Goal: Task Accomplishment & Management: Manage account settings

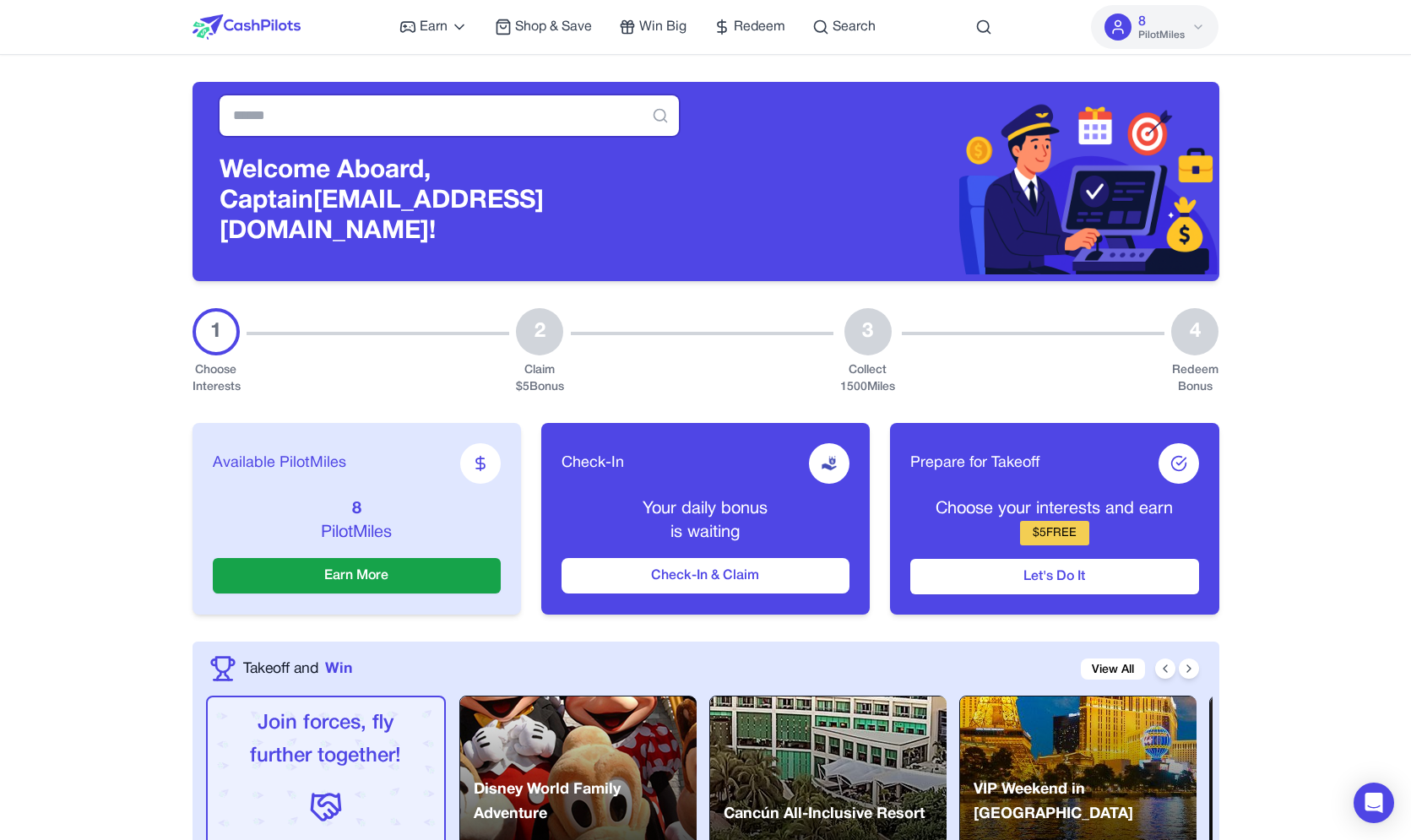
drag, startPoint x: 554, startPoint y: 108, endPoint x: 560, endPoint y: 181, distance: 73.2
click at [560, 136] on input "text" at bounding box center [449, 115] width 459 height 40
click at [560, 199] on h3 "Welcome Aboard, Captain awagucwbgjrmhmrtdc@fxavaj.com!" at bounding box center [449, 201] width 459 height 91
drag, startPoint x: 539, startPoint y: 217, endPoint x: 550, endPoint y: 99, distance: 118.5
click at [550, 99] on div "Welcome Aboard, Captain awagucwbgjrmhmrtdc@fxavaj.com!" at bounding box center [449, 181] width 514 height 199
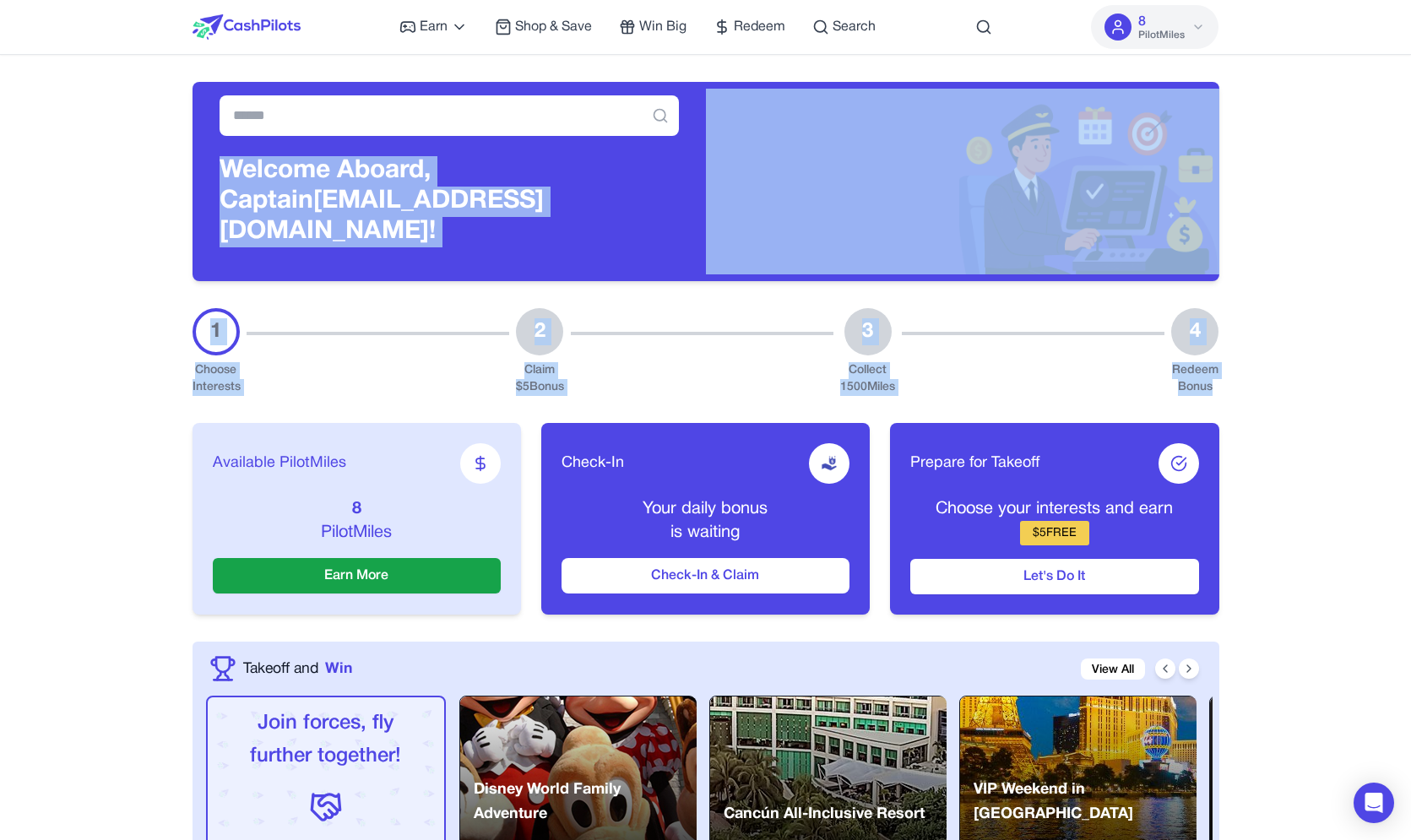
drag, startPoint x: 575, startPoint y: 91, endPoint x: 1306, endPoint y: 379, distance: 785.7
click at [1220, 282] on div "Welcome Aboard, Captain awagucwbgjrmhmrtdc@fxavaj.com!" at bounding box center [706, 181] width 1027 height 199
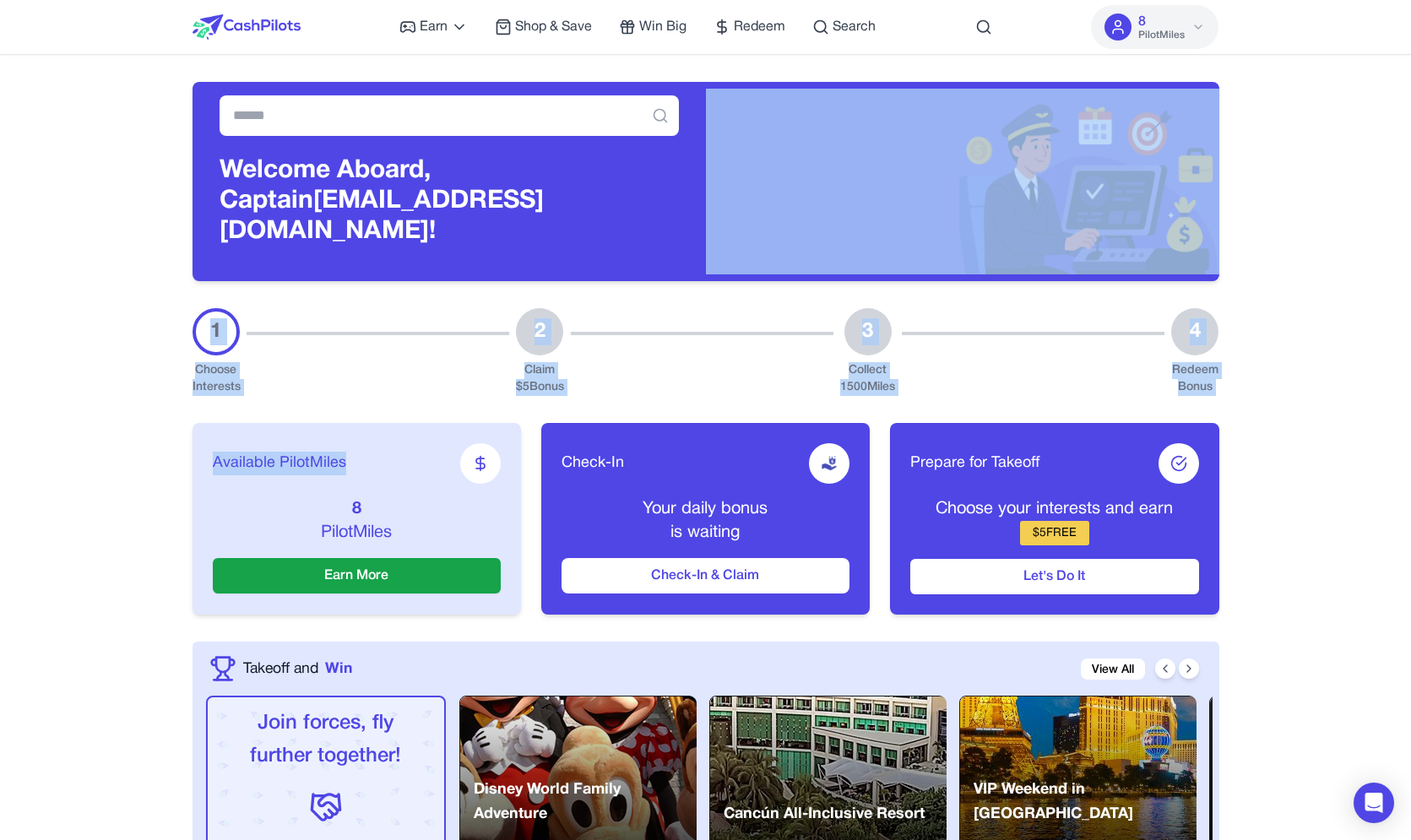
drag, startPoint x: 1136, startPoint y: 248, endPoint x: 768, endPoint y: 275, distance: 369.0
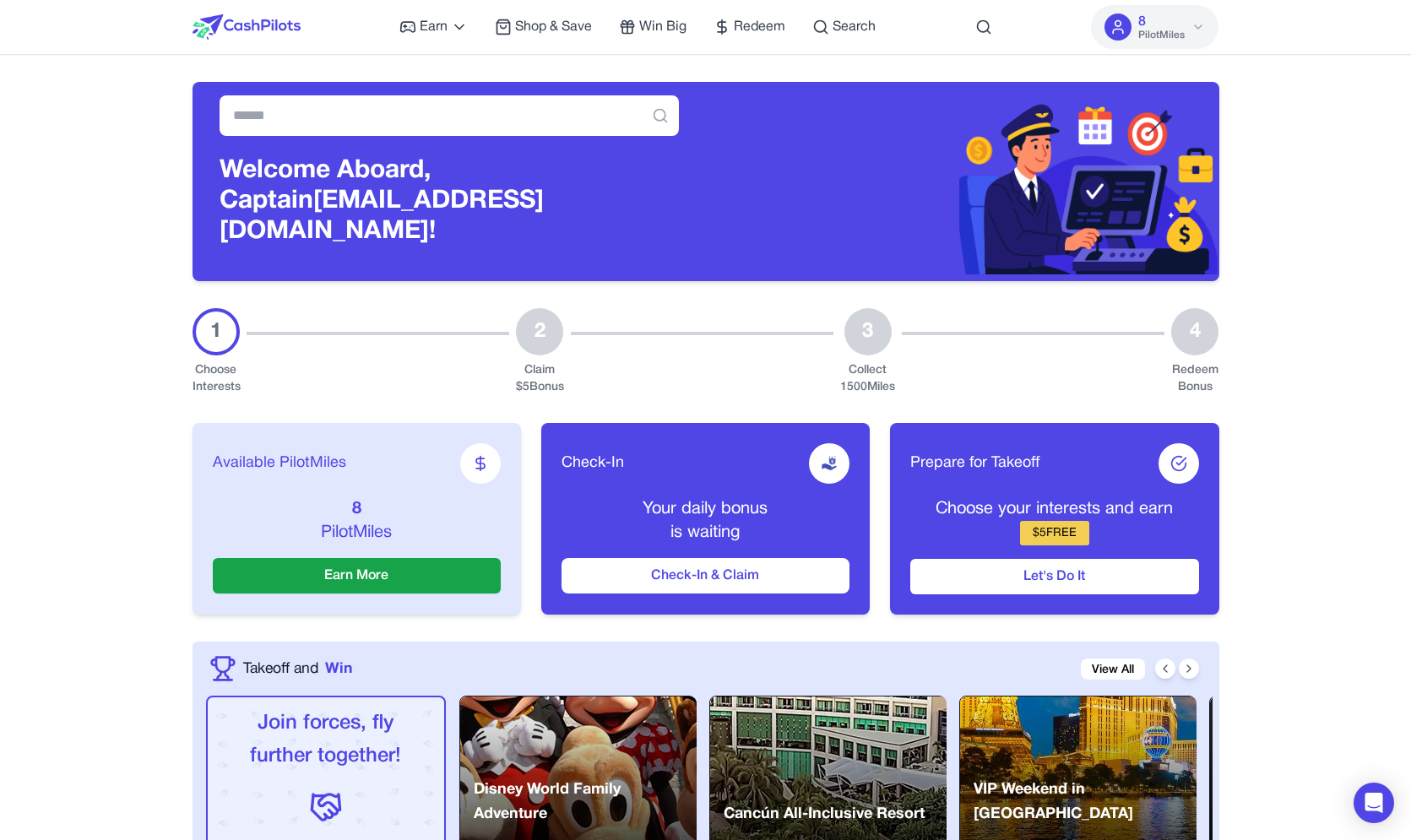
drag, startPoint x: 874, startPoint y: 321, endPoint x: 1359, endPoint y: 504, distance: 518.4
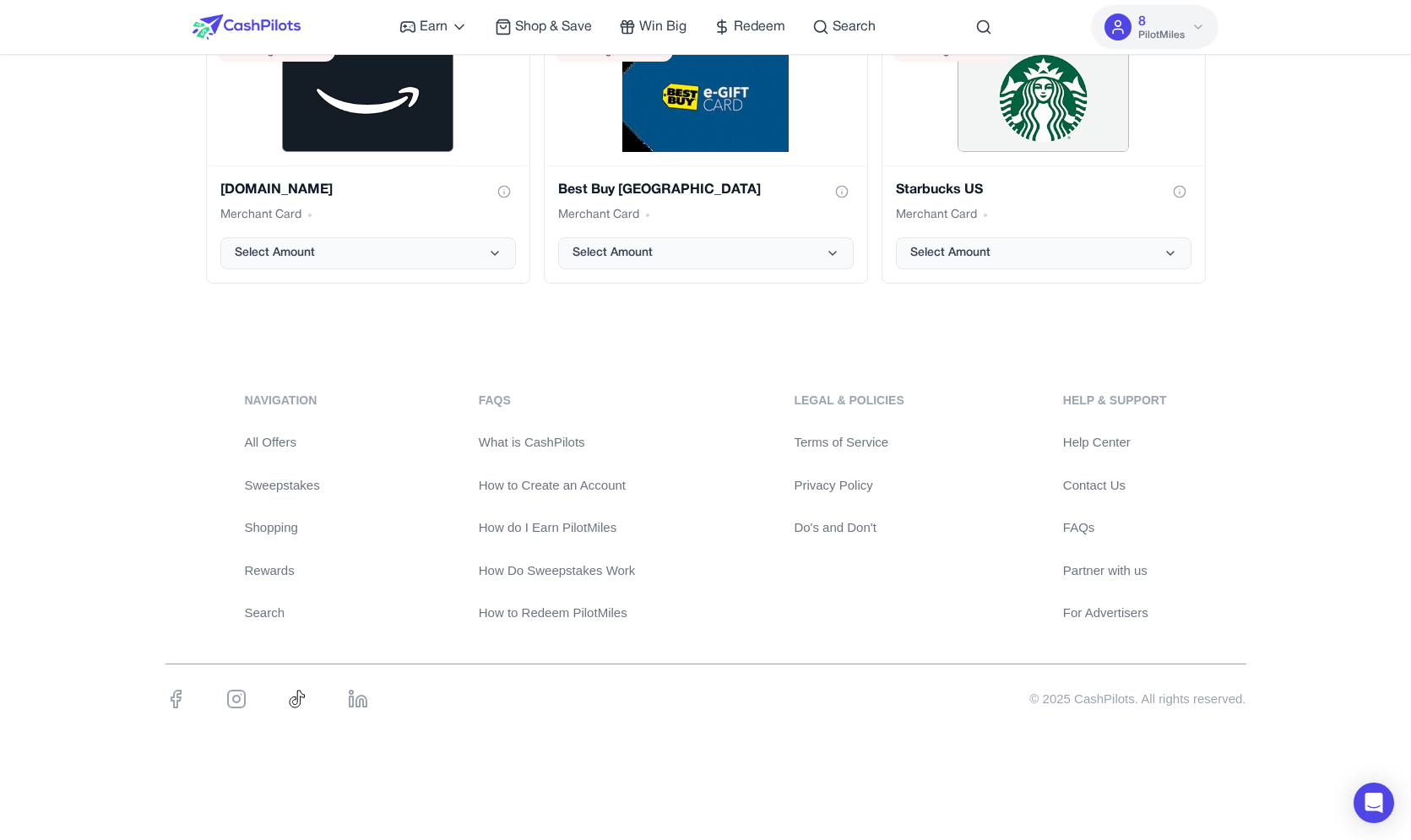
drag, startPoint x: 1314, startPoint y: 646, endPoint x: 1229, endPoint y: 417, distance: 244.3
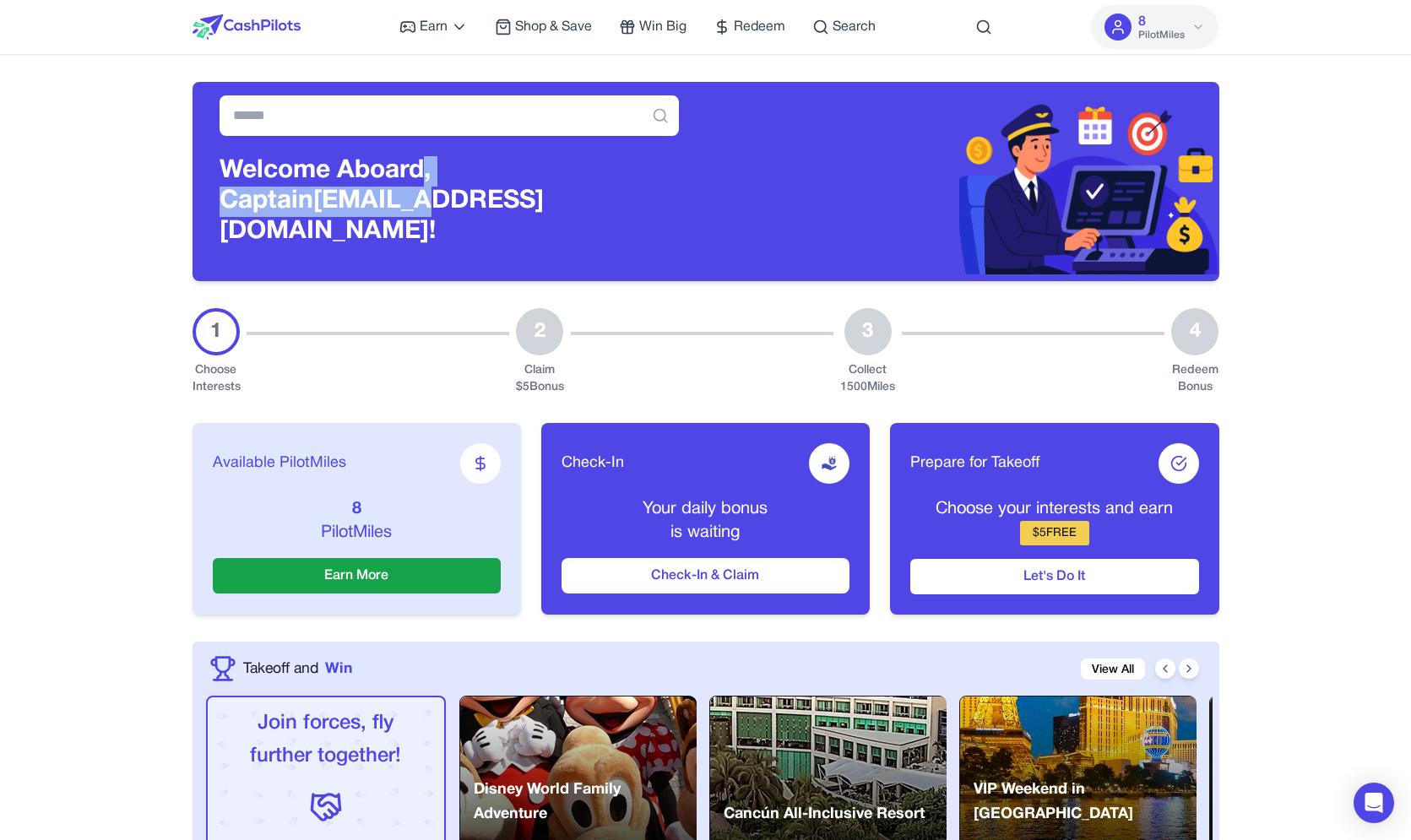
drag, startPoint x: 424, startPoint y: 190, endPoint x: 415, endPoint y: 183, distance: 11.4
click at [422, 187] on h3 "Welcome Aboard, Captain awagucwbgjrmhmrtdc@fxavaj.com!" at bounding box center [449, 201] width 459 height 91
drag, startPoint x: 409, startPoint y: 180, endPoint x: 405, endPoint y: 207, distance: 27.3
click at [405, 207] on h3 "Welcome Aboard, Captain awagucwbgjrmhmrtdc@fxavaj.com!" at bounding box center [449, 201] width 459 height 91
drag, startPoint x: 479, startPoint y: 204, endPoint x: 466, endPoint y: 199, distance: 13.9
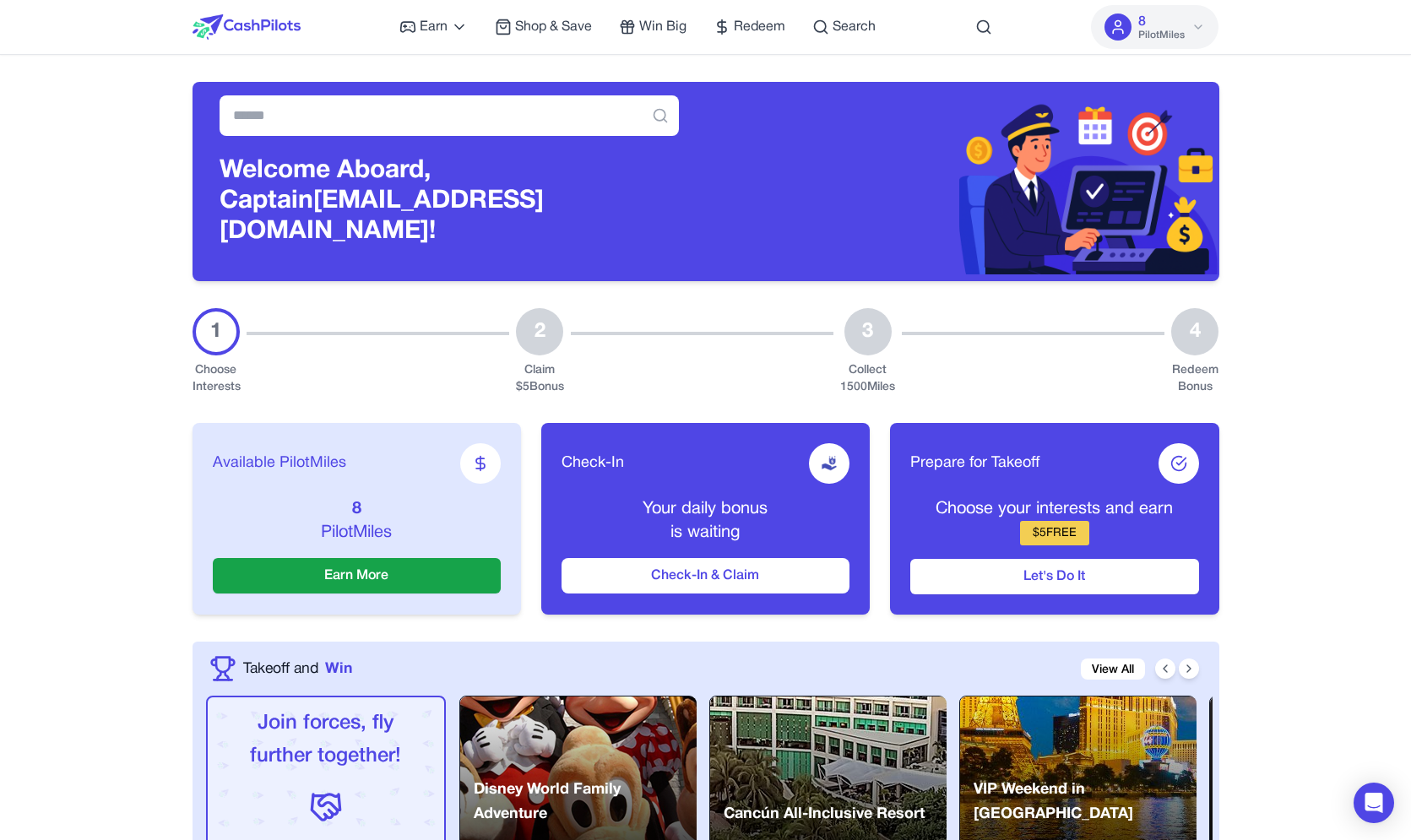
click at [470, 200] on h3 "Welcome Aboard, Captain awagucwbgjrmhmrtdc@fxavaj.com!" at bounding box center [449, 201] width 459 height 91
drag, startPoint x: 443, startPoint y: 196, endPoint x: 454, endPoint y: 177, distance: 22.0
click at [454, 177] on h3 "Welcome Aboard, Captain awagucwbgjrmhmrtdc@fxavaj.com!" at bounding box center [449, 201] width 459 height 91
click at [478, 183] on h3 "Welcome Aboard, Captain awagucwbgjrmhmrtdc@fxavaj.com!" at bounding box center [449, 201] width 459 height 91
drag, startPoint x: 464, startPoint y: 181, endPoint x: 467, endPoint y: 204, distance: 23.2
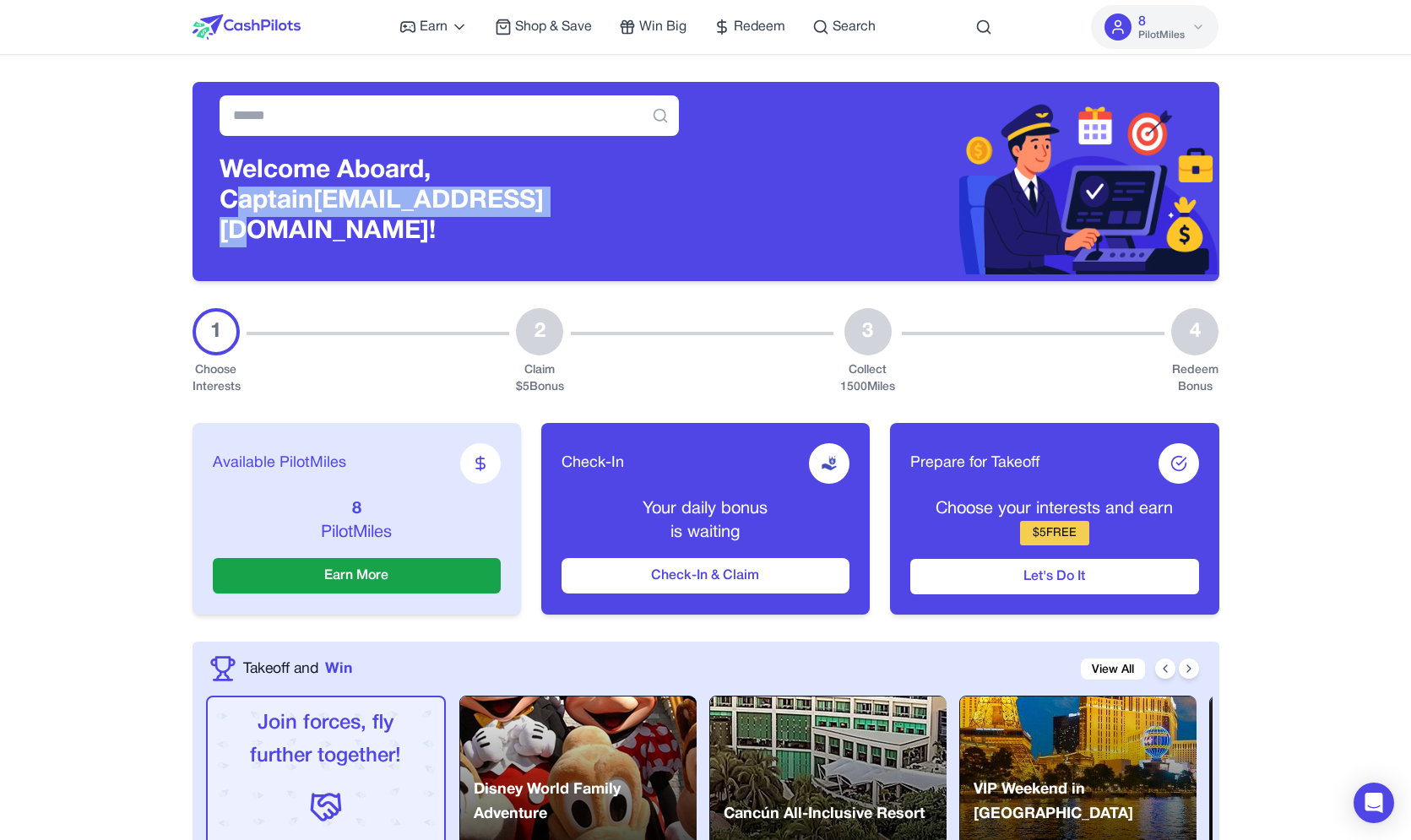
click at [467, 204] on h3 "Welcome Aboard, Captain awagucwbgjrmhmrtdc@fxavaj.com!" at bounding box center [449, 201] width 459 height 91
drag, startPoint x: 516, startPoint y: 205, endPoint x: 506, endPoint y: 181, distance: 26.0
click at [506, 181] on h3 "Welcome Aboard, Captain awagucwbgjrmhmrtdc@fxavaj.com!" at bounding box center [449, 201] width 459 height 91
drag, startPoint x: 482, startPoint y: 178, endPoint x: 475, endPoint y: 204, distance: 26.9
click at [475, 204] on h3 "Welcome Aboard, Captain awagucwbgjrmhmrtdc@fxavaj.com!" at bounding box center [449, 201] width 459 height 91
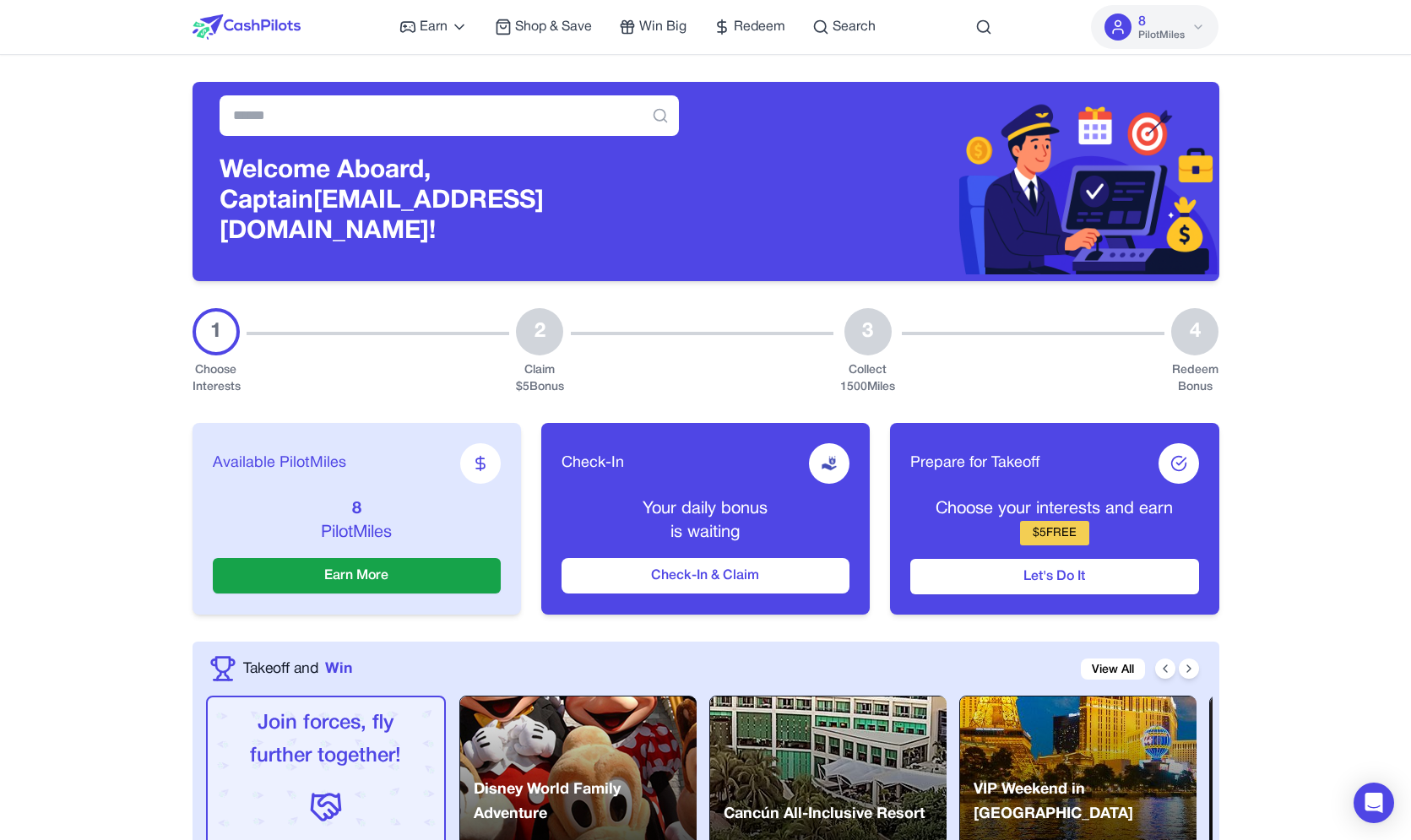
drag, startPoint x: 353, startPoint y: 174, endPoint x: 352, endPoint y: 187, distance: 13.0
click at [352, 187] on h3 "Welcome Aboard, Captain awagucwbgjrmhmrtdc@fxavaj.com!" at bounding box center [449, 201] width 459 height 91
drag, startPoint x: 382, startPoint y: 184, endPoint x: 382, endPoint y: 199, distance: 15.0
click at [382, 199] on h3 "Welcome Aboard, Captain awagucwbgjrmhmrtdc@fxavaj.com!" at bounding box center [449, 201] width 459 height 91
click at [385, 199] on h3 "Welcome Aboard, Captain awagucwbgjrmhmrtdc@fxavaj.com!" at bounding box center [449, 201] width 459 height 91
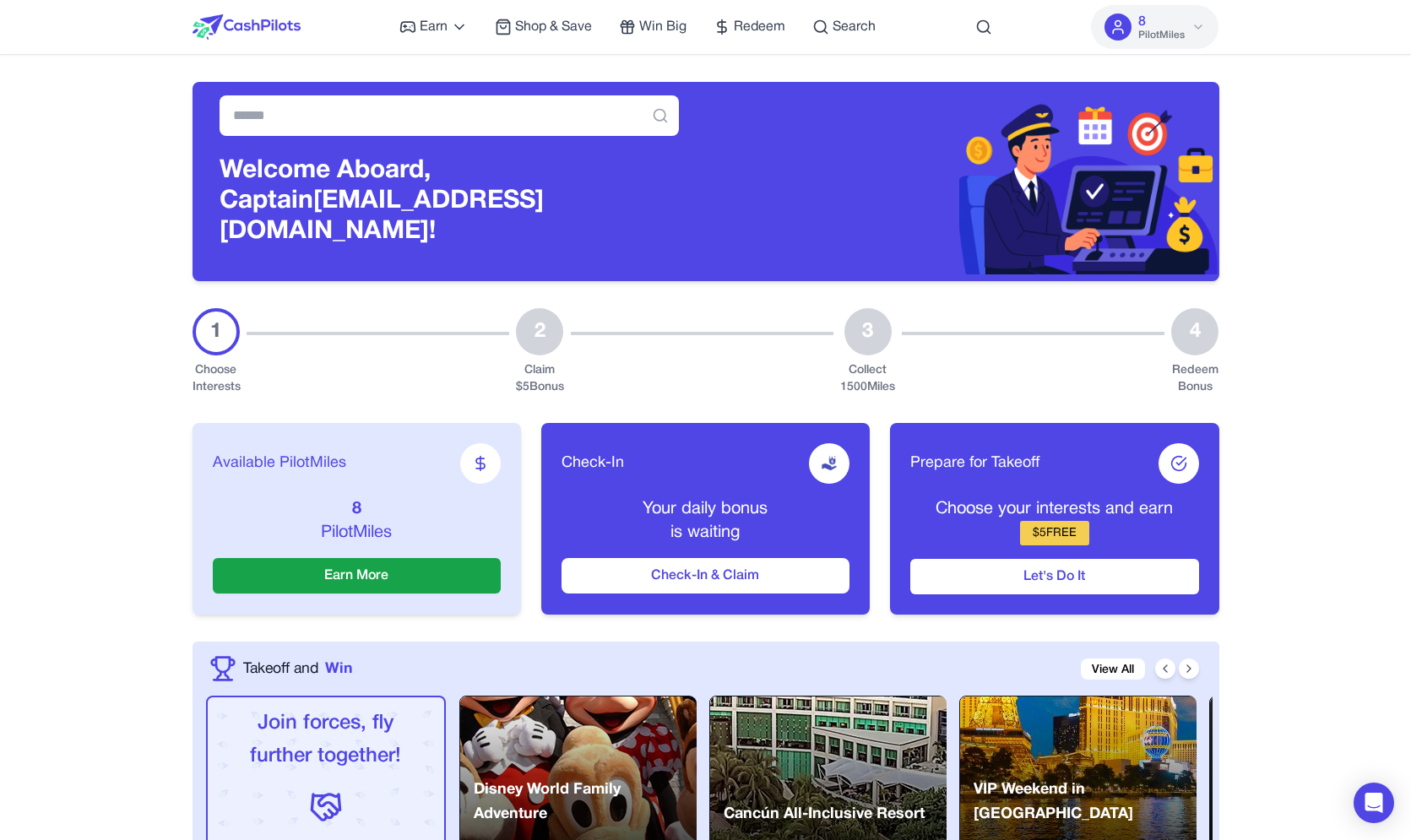
drag, startPoint x: 1378, startPoint y: 178, endPoint x: 1342, endPoint y: 167, distance: 37.6
drag, startPoint x: 1009, startPoint y: 178, endPoint x: 185, endPoint y: 80, distance: 829.8
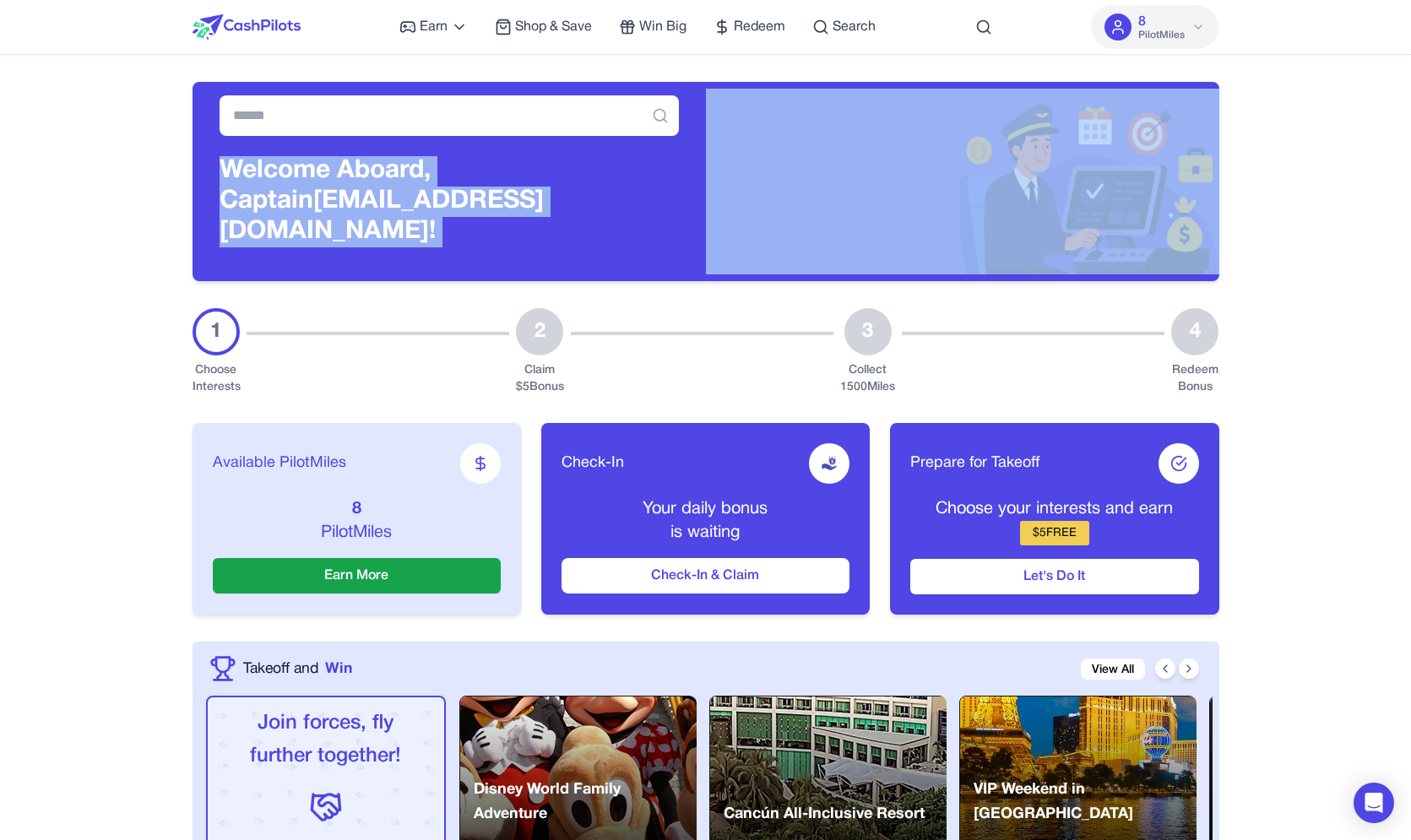
drag, startPoint x: 185, startPoint y: 80, endPoint x: 1238, endPoint y: 277, distance: 1071.3
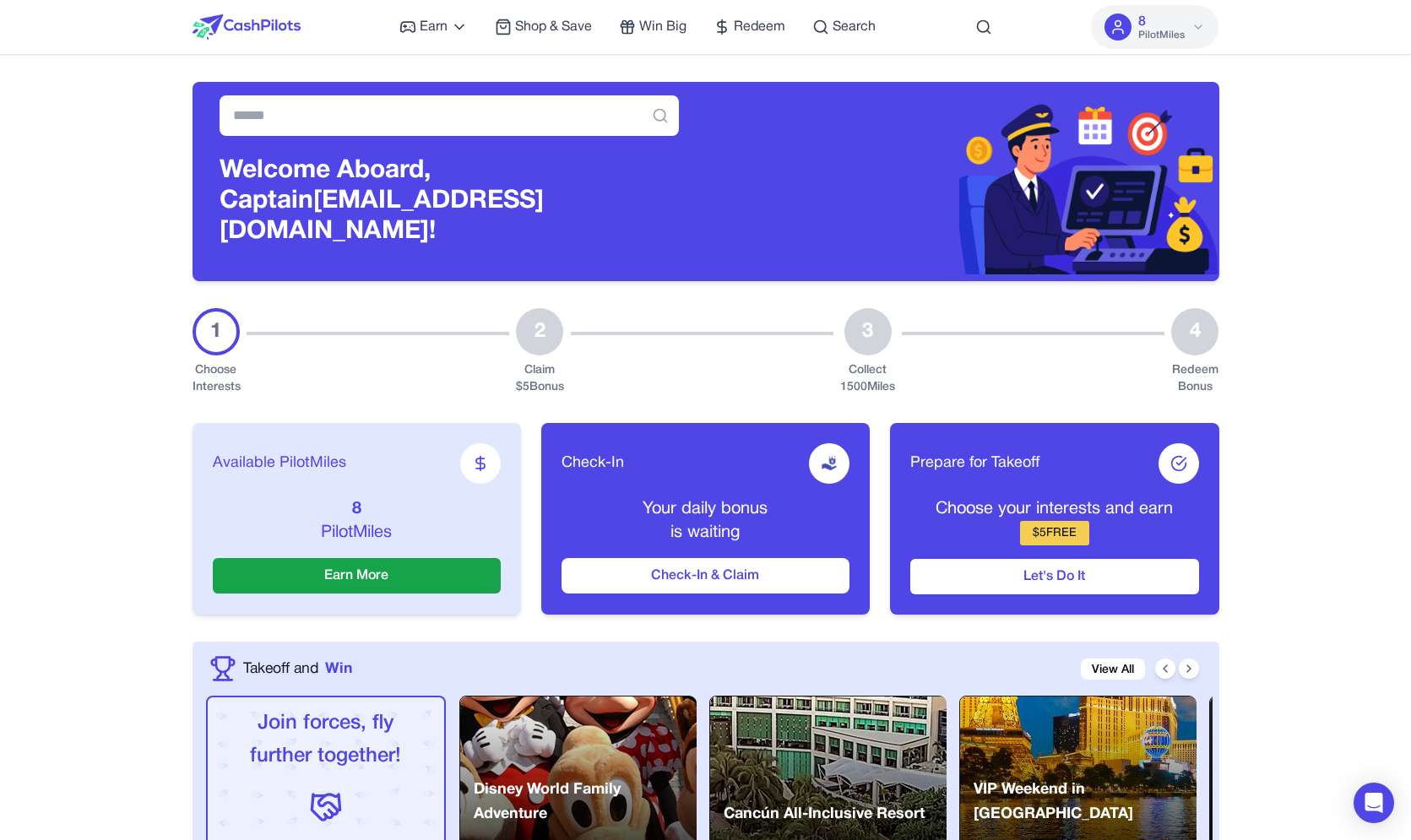
click at [1193, 51] on div "8 PilotMiles" at bounding box center [1155, 27] width 127 height 54
drag, startPoint x: 790, startPoint y: 311, endPoint x: 1233, endPoint y: 348, distance: 444.5
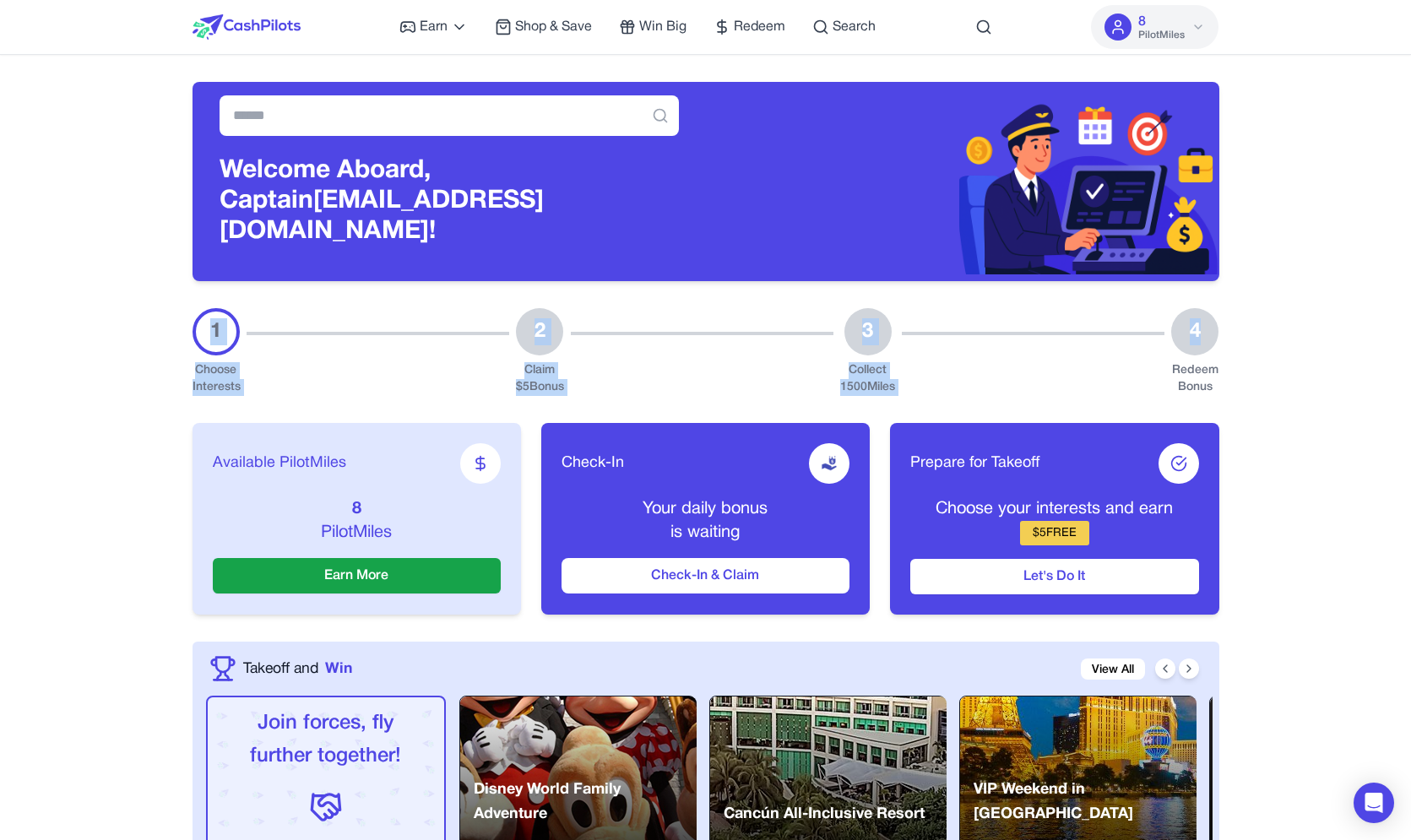
drag, startPoint x: 1205, startPoint y: 321, endPoint x: 209, endPoint y: 326, distance: 996.0
click at [209, 326] on div "1 Choose Interests 2 Claim $ 5 Bonus 3 Collect 1500 Miles 4 Redeem Bonus" at bounding box center [706, 352] width 1027 height 88
click at [209, 326] on div "1" at bounding box center [216, 331] width 48 height 48
drag, startPoint x: 209, startPoint y: 326, endPoint x: 1216, endPoint y: 378, distance: 1008.3
click at [1216, 378] on div "1 Choose Interests 2 Claim $ 5 Bonus 3 Collect 1500 Miles 4 Redeem Bonus" at bounding box center [706, 352] width 1027 height 88
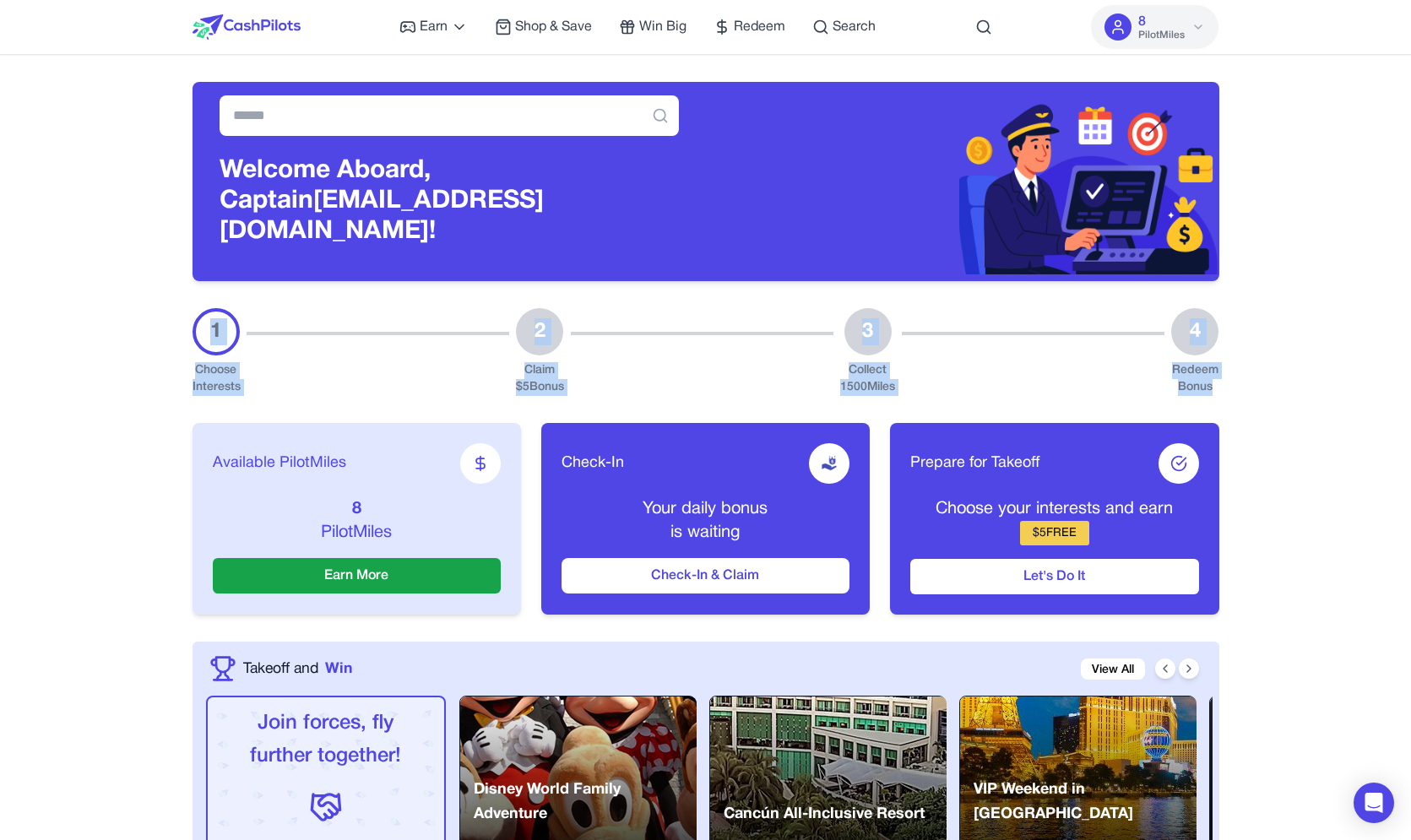
click at [1217, 378] on div "Redeem Bonus" at bounding box center [1195, 379] width 48 height 34
drag, startPoint x: 1217, startPoint y: 378, endPoint x: 197, endPoint y: 334, distance: 1020.9
click at [197, 334] on div "1 Choose Interests 2 Claim $ 5 Bonus 3 Collect 1500 Miles 4 Redeem Bonus" at bounding box center [706, 352] width 1027 height 88
click at [198, 334] on div "1" at bounding box center [216, 331] width 48 height 48
drag, startPoint x: 203, startPoint y: 334, endPoint x: 1272, endPoint y: 373, distance: 1069.7
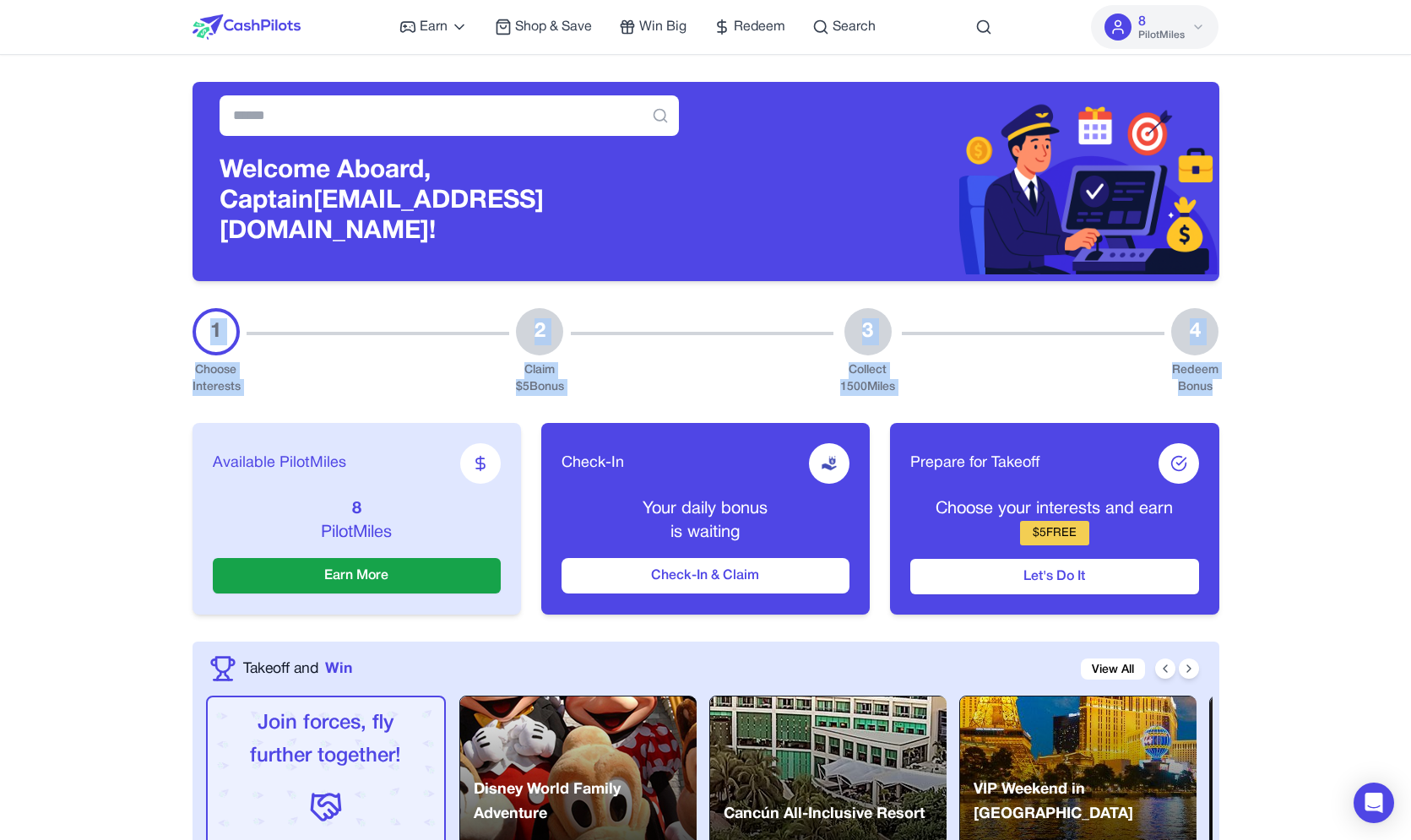
drag, startPoint x: 1262, startPoint y: 371, endPoint x: 1246, endPoint y: 364, distance: 17.5
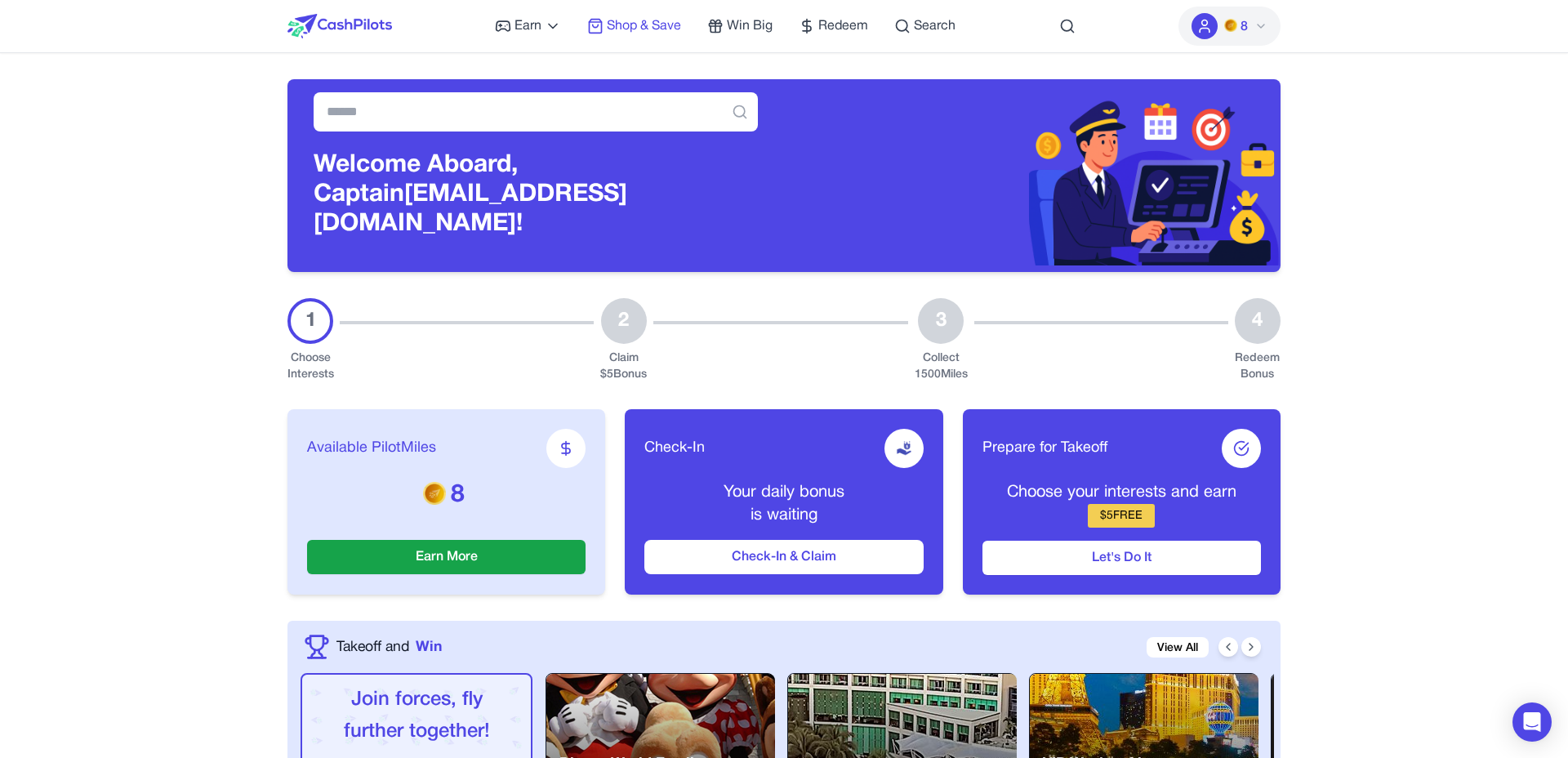
click at [650, 20] on span "Shop & Save" at bounding box center [644, 26] width 74 height 20
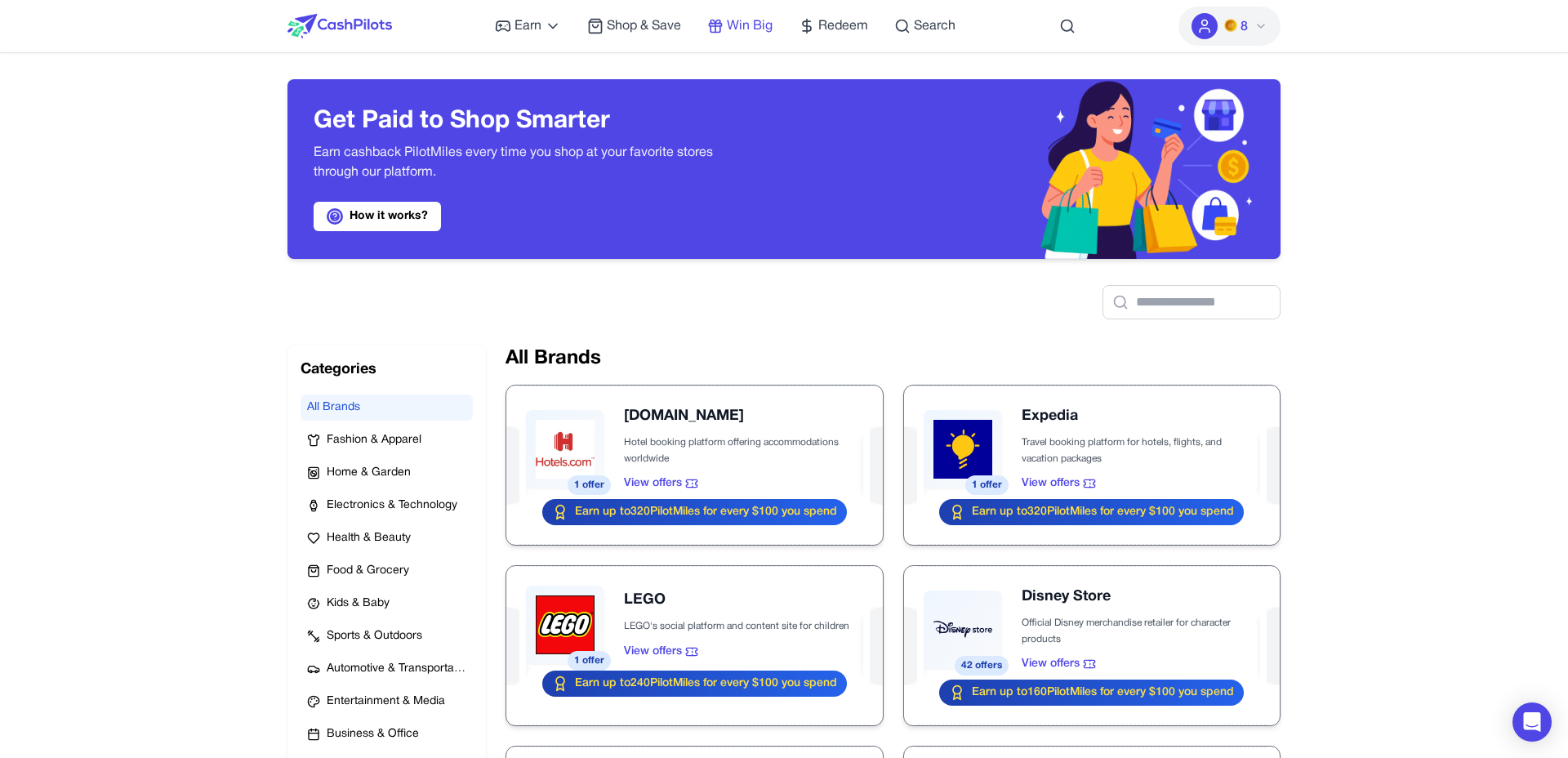
click at [754, 20] on span "Win Big" at bounding box center [749, 26] width 46 height 20
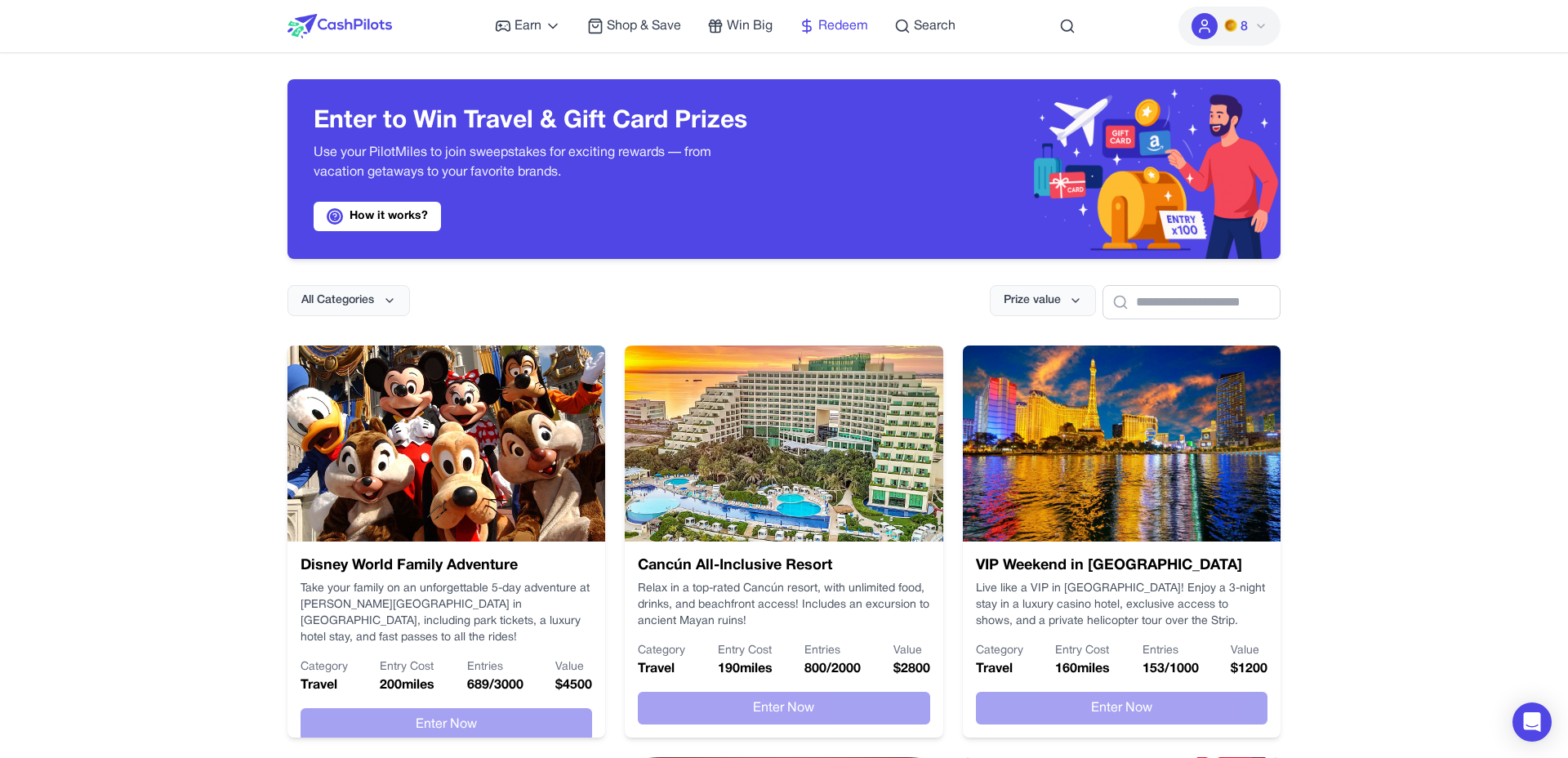
click at [854, 32] on span "Redeem" at bounding box center [843, 26] width 50 height 20
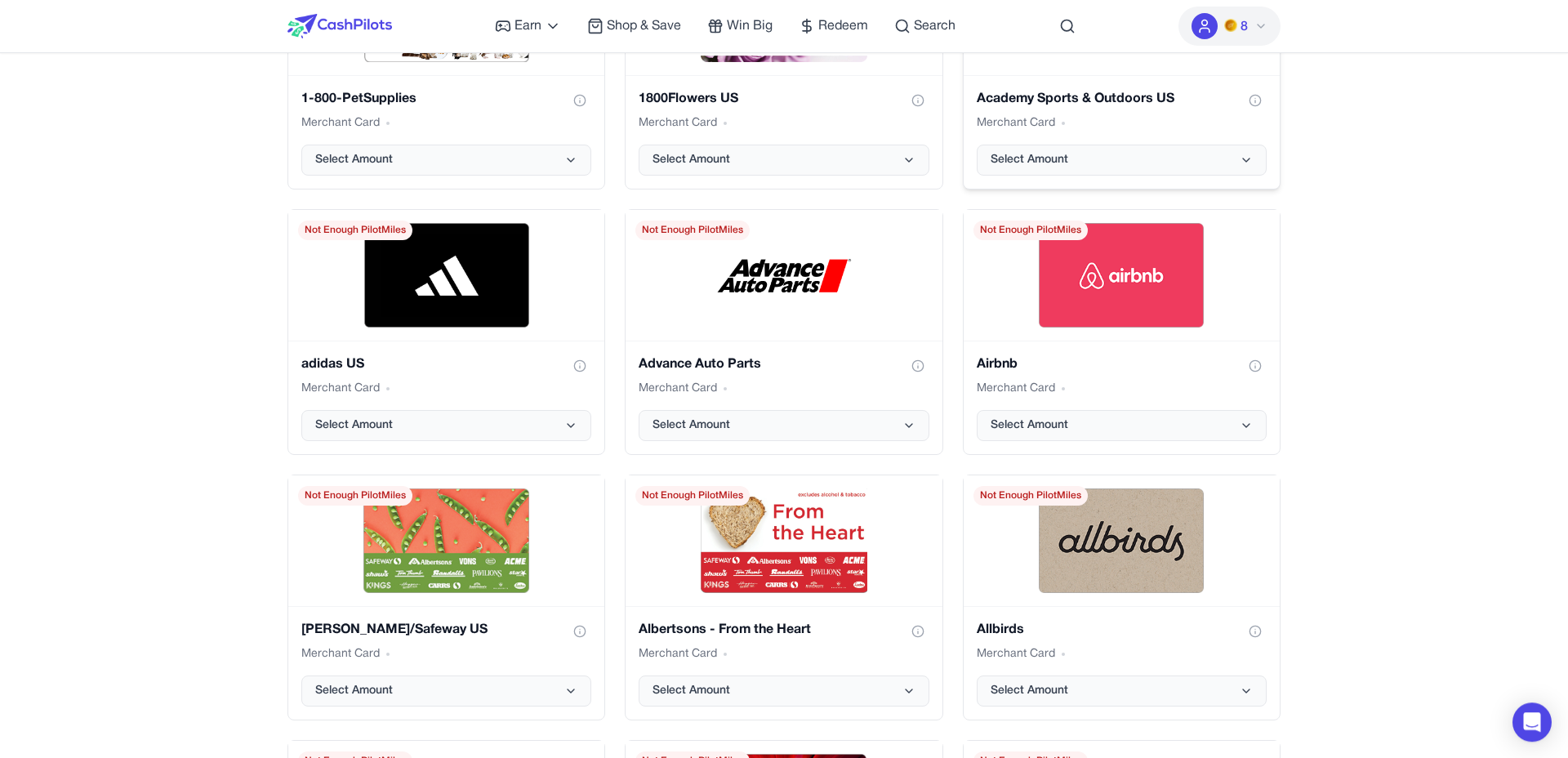
scroll to position [888, 0]
click at [874, 441] on div "Advance Auto Parts Merchant Card Select Amount" at bounding box center [783, 396] width 316 height 113
click at [876, 431] on button "Select Amount" at bounding box center [784, 424] width 290 height 31
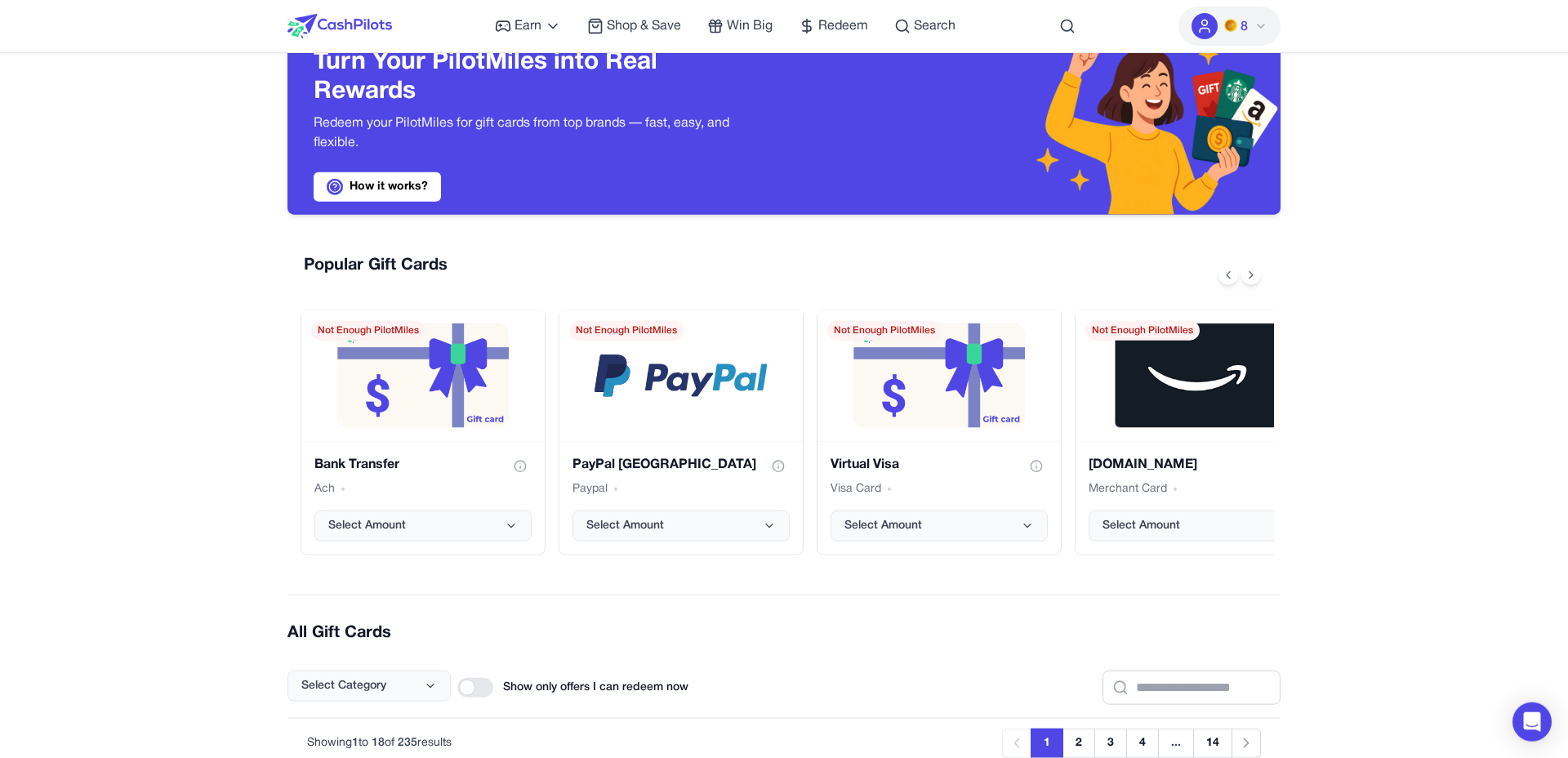
scroll to position [0, 0]
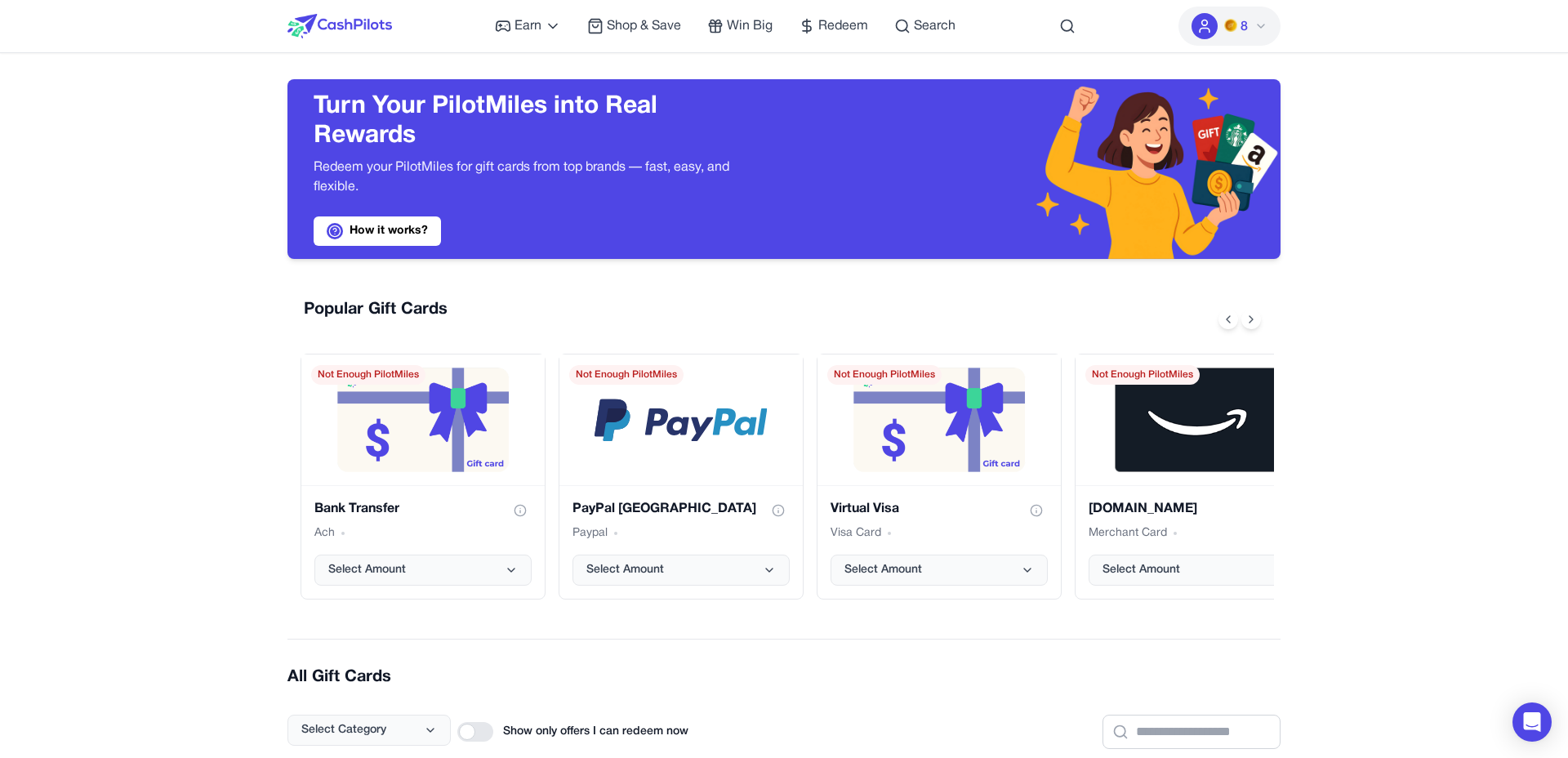
click at [812, 365] on div "Bank Transfer Ach Select Amount Not Enough PilotMiles PayPal USA Paypal Select …" at bounding box center [787, 477] width 974 height 246
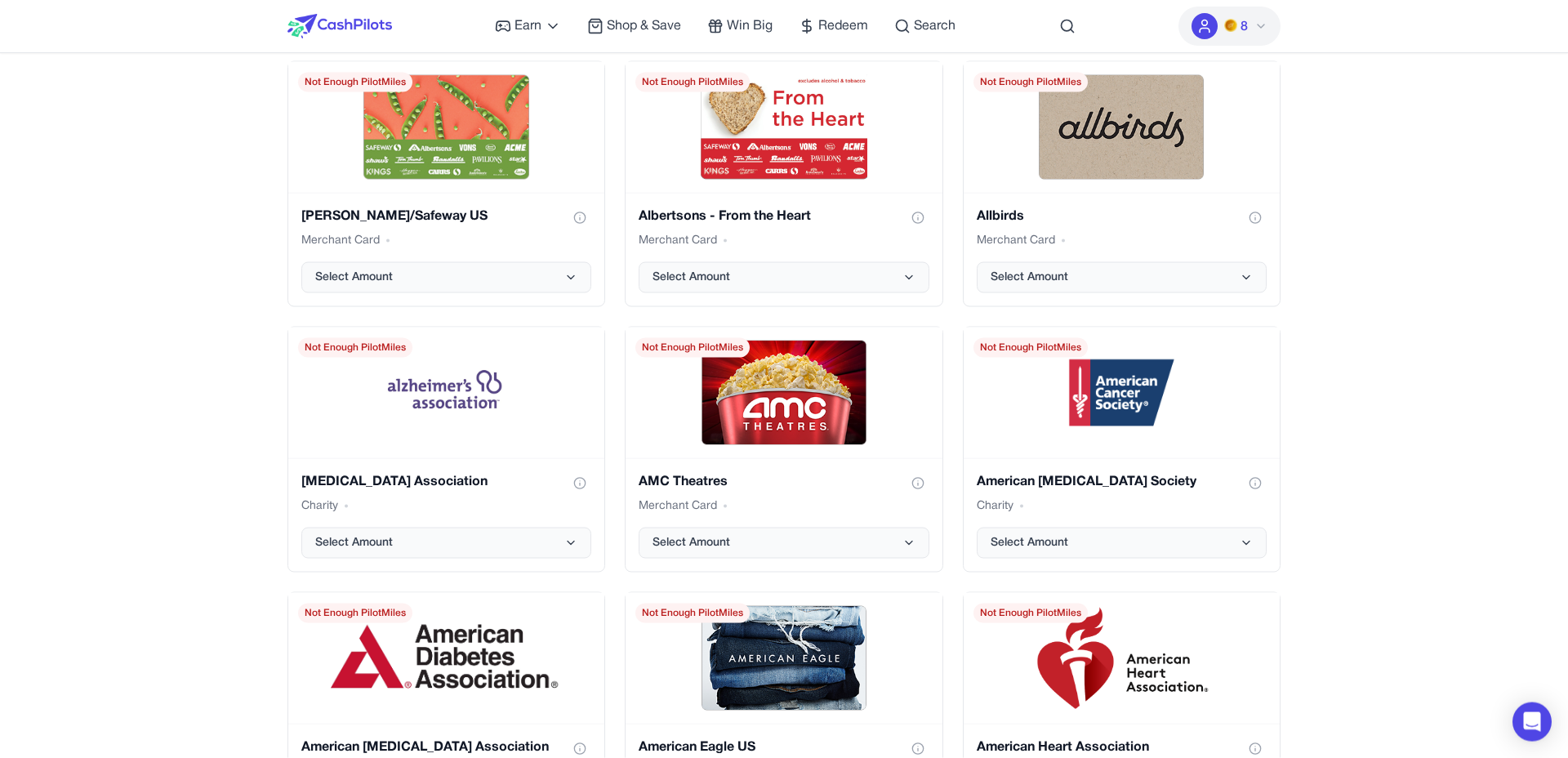
scroll to position [1346, 0]
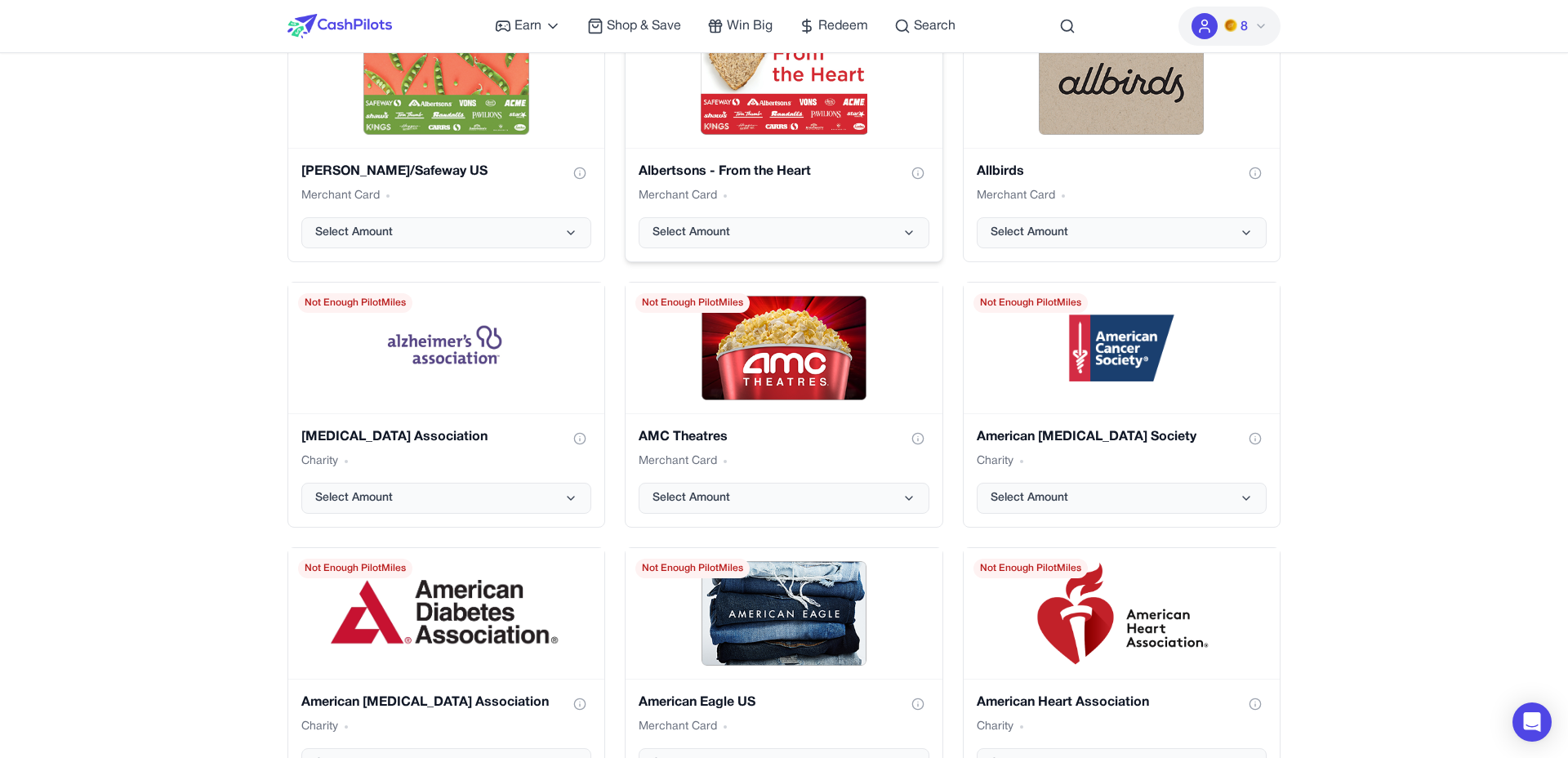
click at [794, 249] on div "Albertsons - From the Heart Merchant Card Select Amount" at bounding box center [783, 204] width 316 height 113
click at [804, 231] on button "Select Amount" at bounding box center [784, 232] width 290 height 31
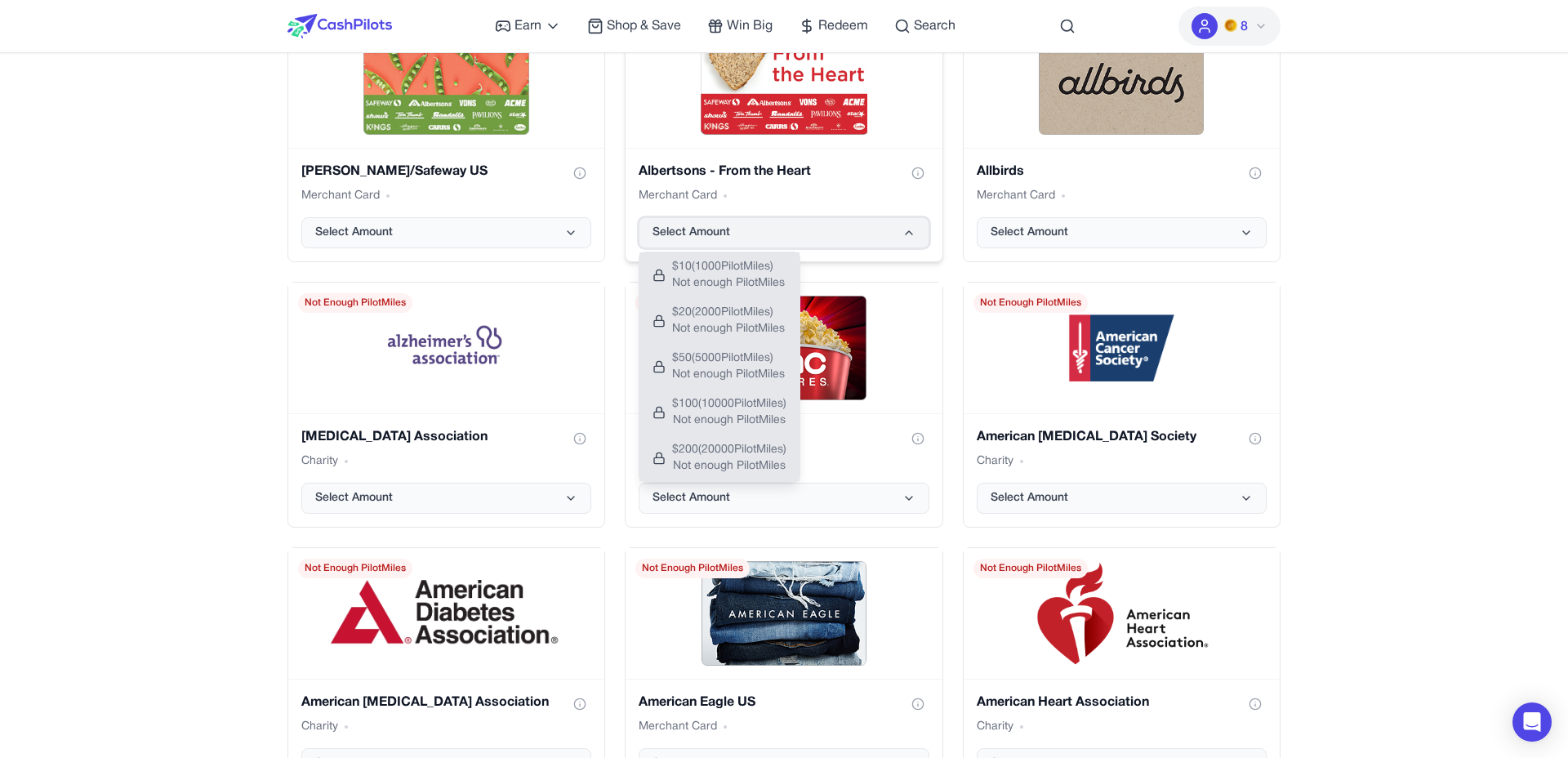
click at [814, 228] on button "Select Amount" at bounding box center [784, 232] width 290 height 31
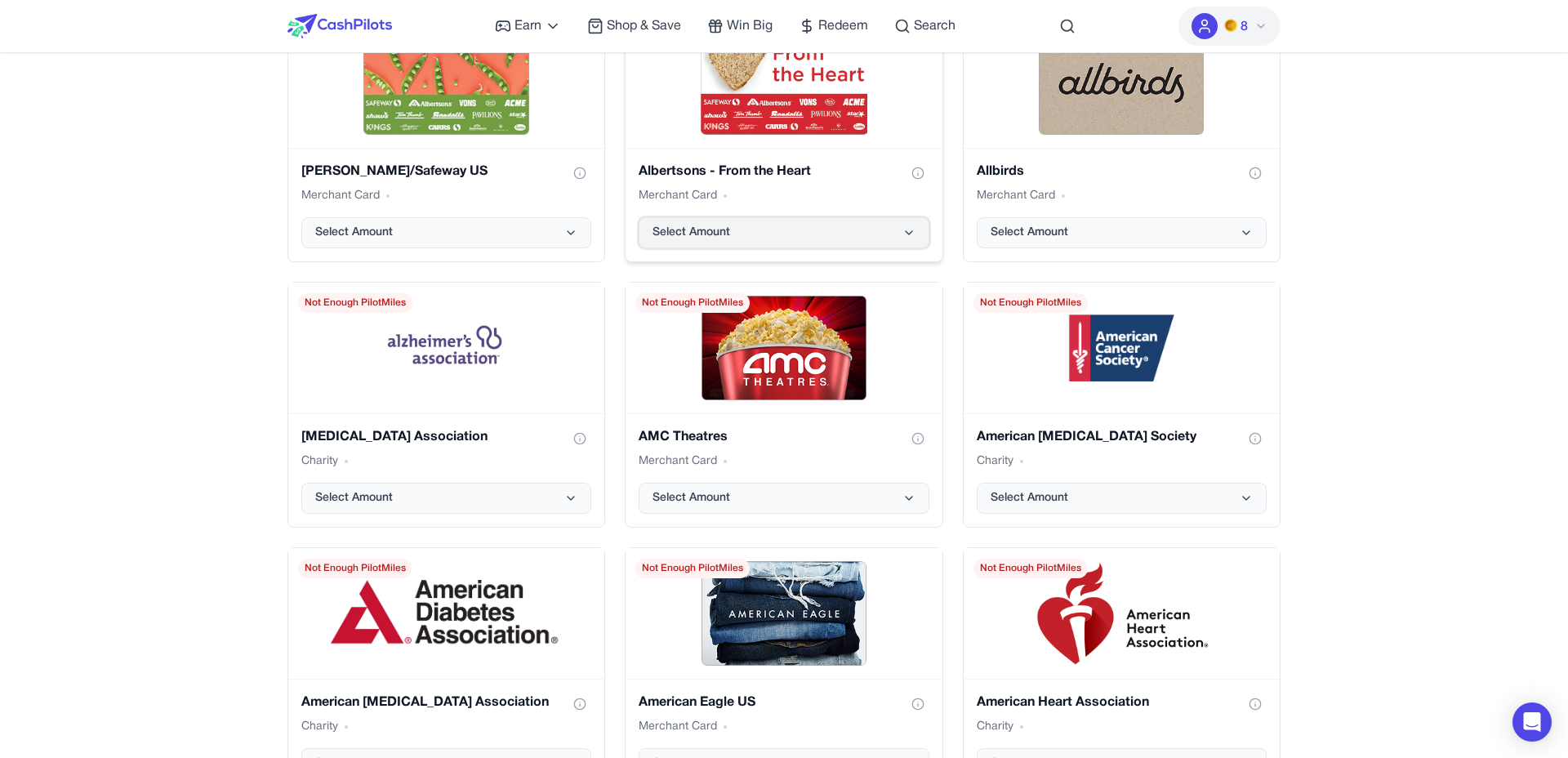
click at [812, 228] on button "Select Amount" at bounding box center [784, 232] width 290 height 31
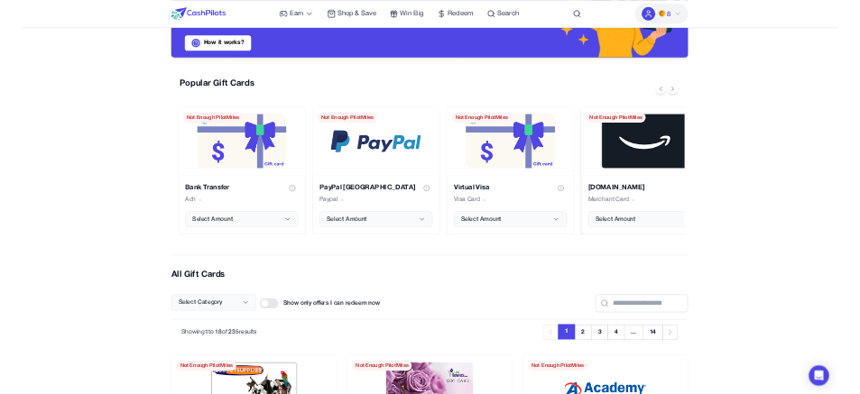
scroll to position [0, 0]
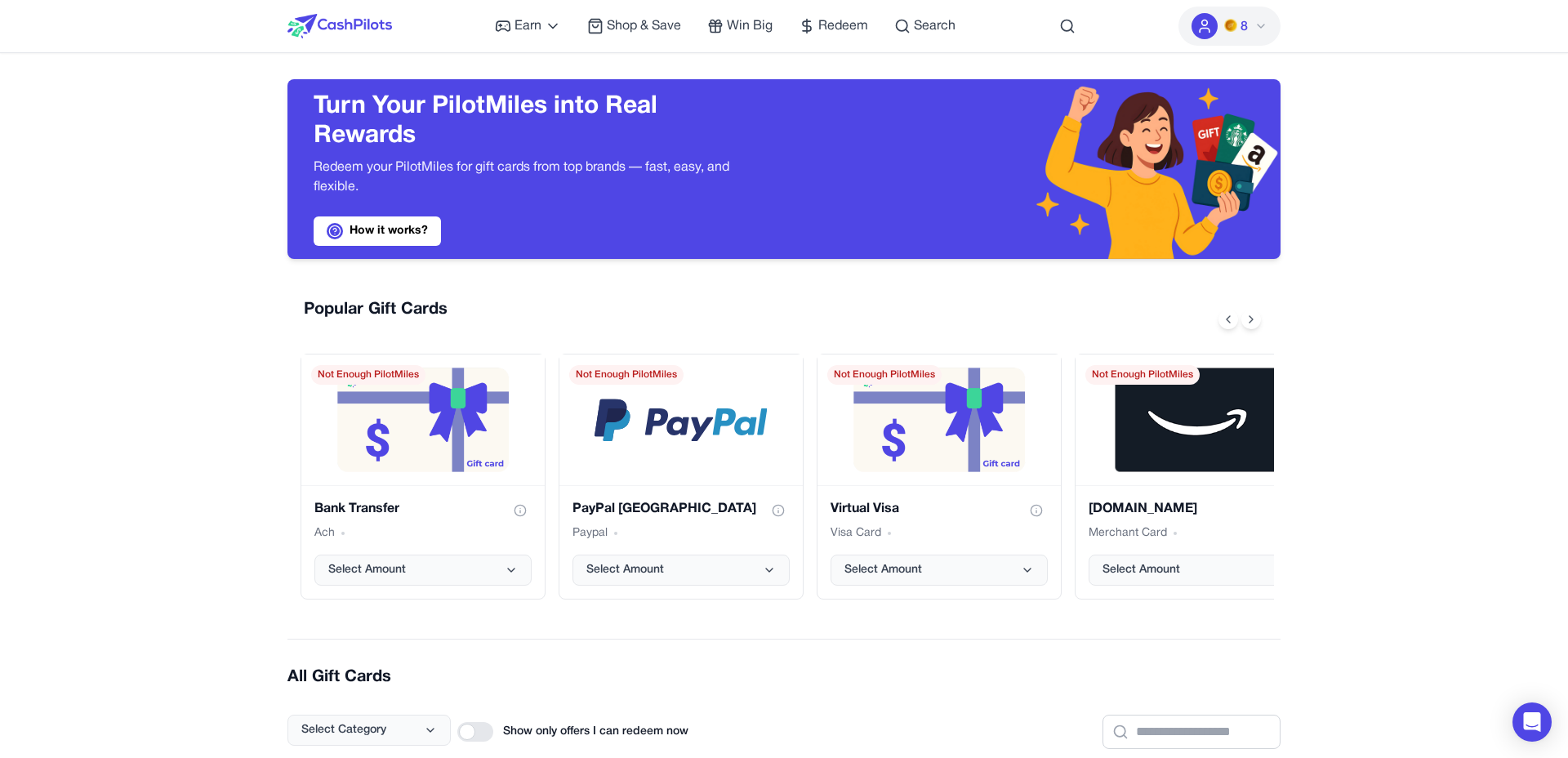
click at [1257, 29] on icon at bounding box center [1261, 26] width 13 height 13
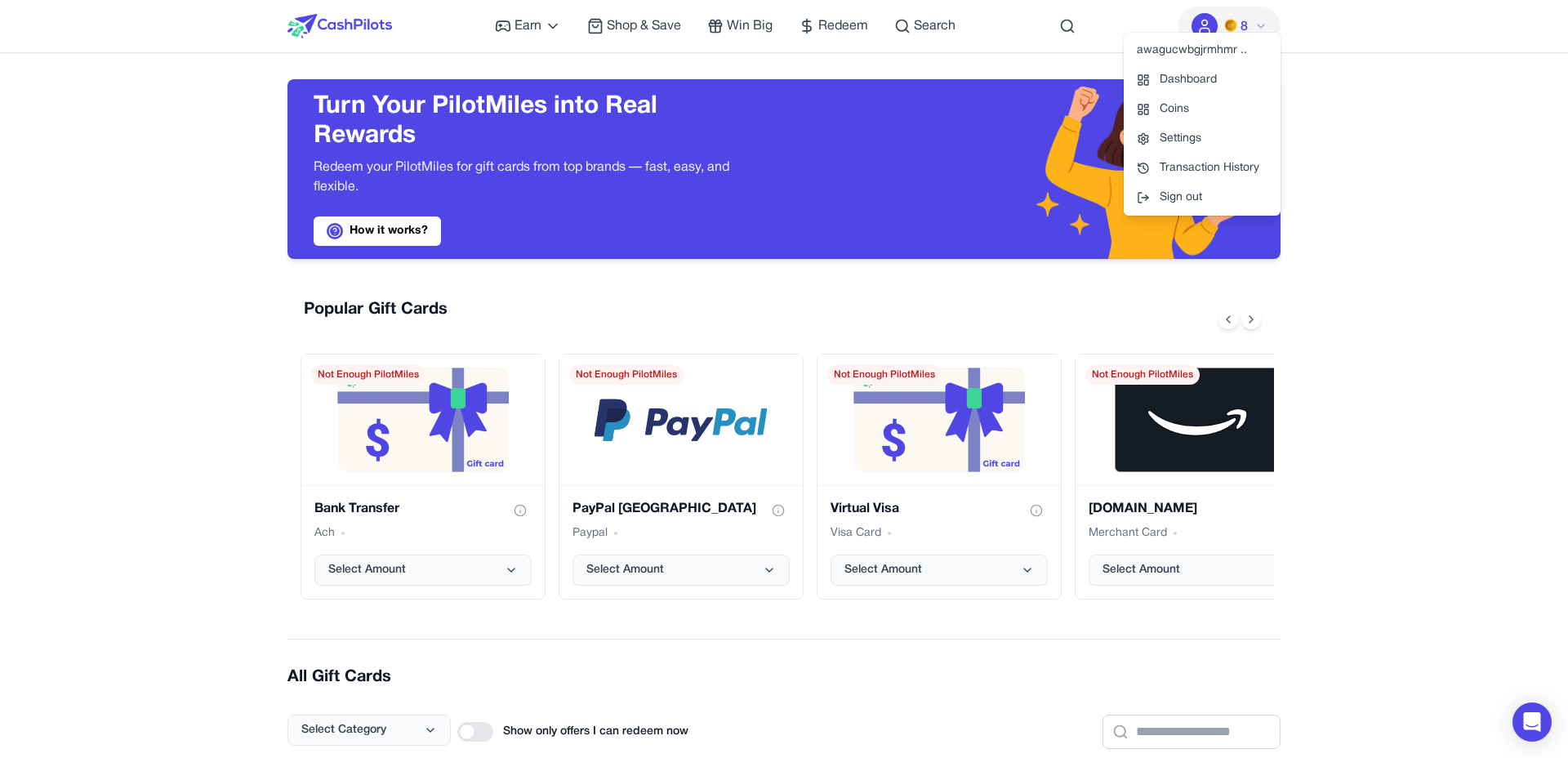
click at [1263, 26] on icon at bounding box center [1260, 26] width 6 height 4
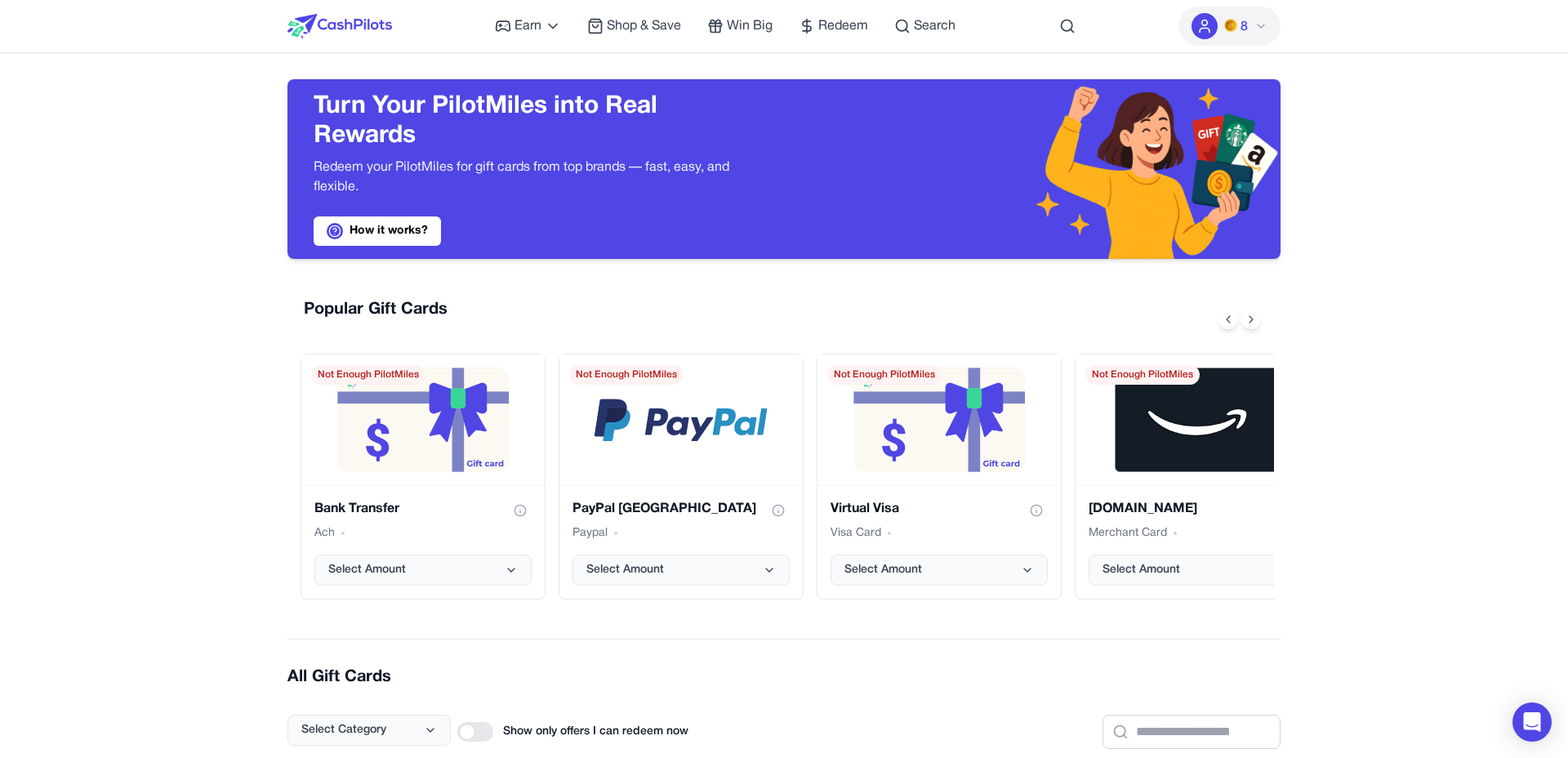
click at [1316, 30] on nav "Earn Play Games Enjoy fun games and earn Try New App Test new app for rewards T…" at bounding box center [784, 26] width 1568 height 53
click at [1263, 25] on icon at bounding box center [1261, 26] width 13 height 13
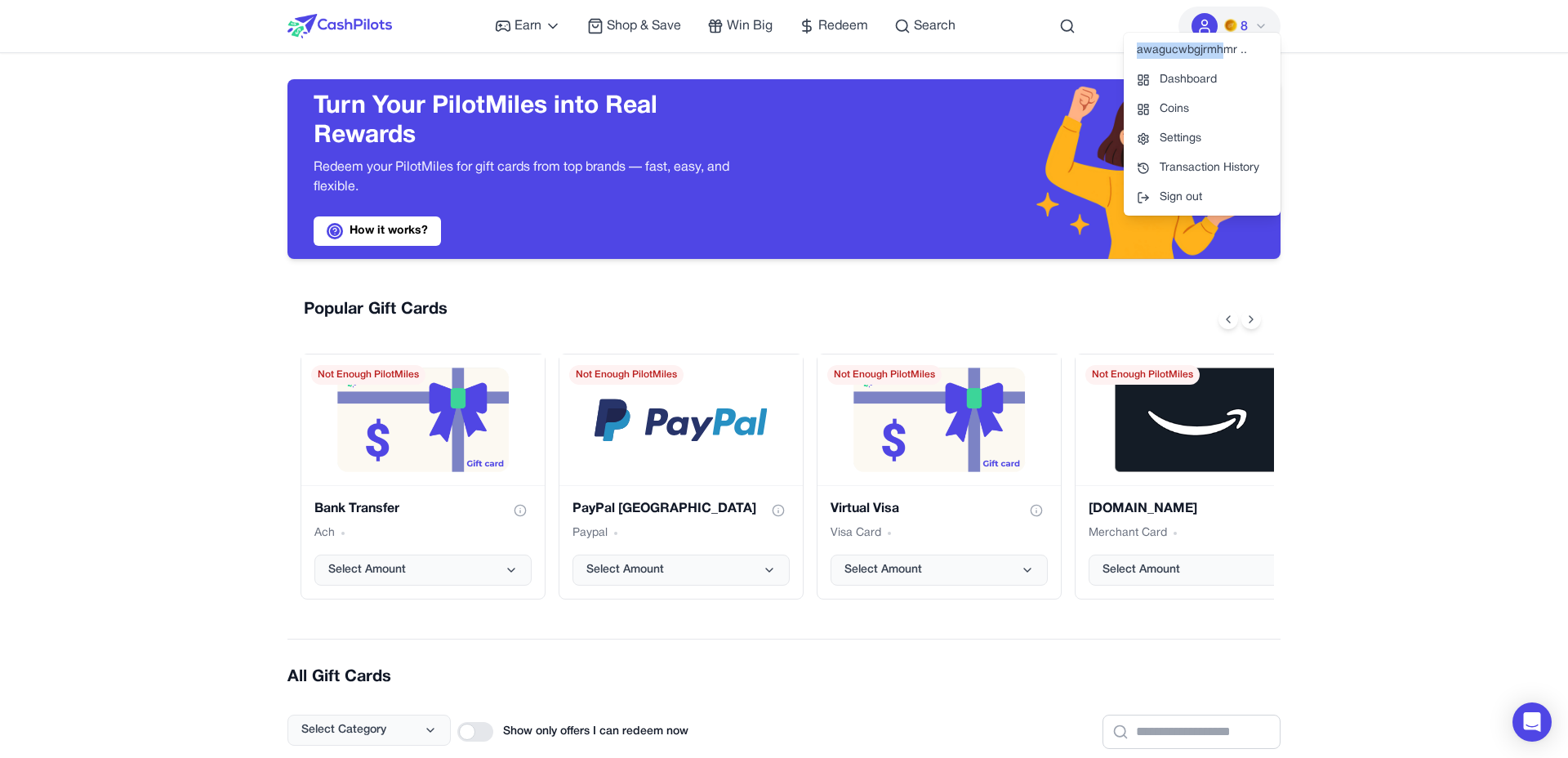
drag, startPoint x: 1201, startPoint y: 47, endPoint x: 1139, endPoint y: 49, distance: 62.0
click at [1139, 49] on div "awagucwbgjrmhmr .." at bounding box center [1202, 51] width 157 height 29
drag, startPoint x: 1139, startPoint y: 49, endPoint x: 1247, endPoint y: 53, distance: 108.1
click at [1247, 53] on div "awagucwbgjrmhmr .." at bounding box center [1202, 51] width 157 height 29
click at [1247, 52] on div "awagucwbgjrmhmr .." at bounding box center [1202, 51] width 157 height 29
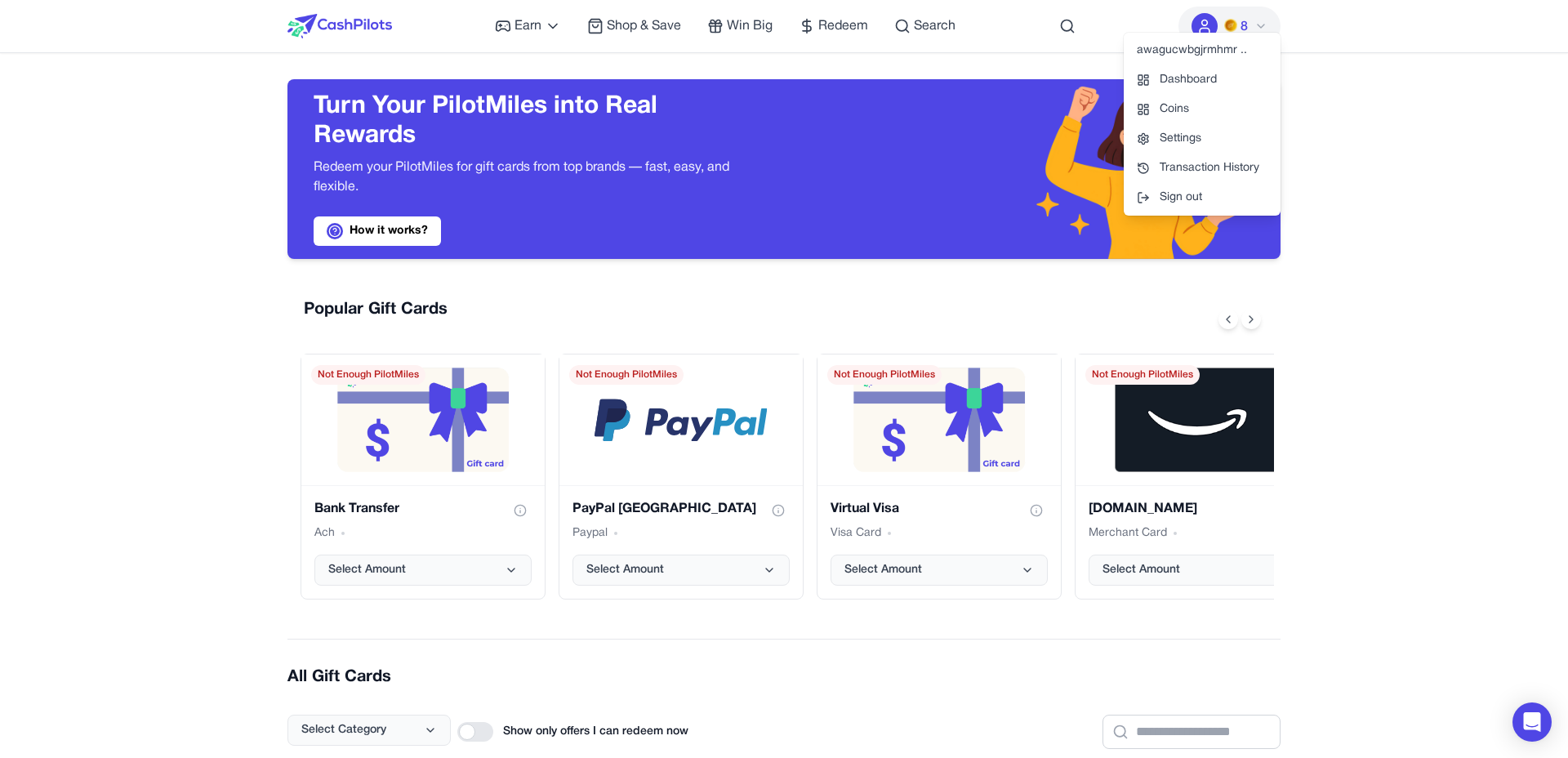
click at [330, 25] on img at bounding box center [340, 25] width 105 height 24
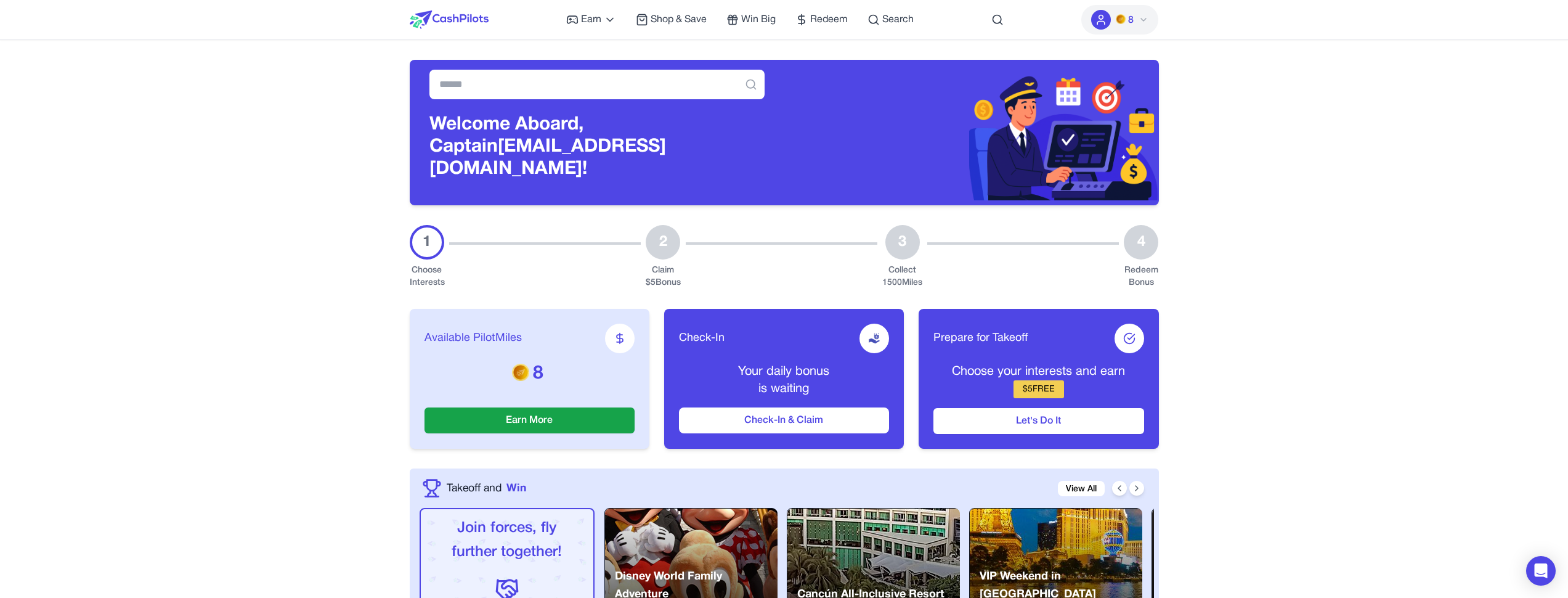
click at [1116, 15] on button "8" at bounding box center [1120, 19] width 77 height 29
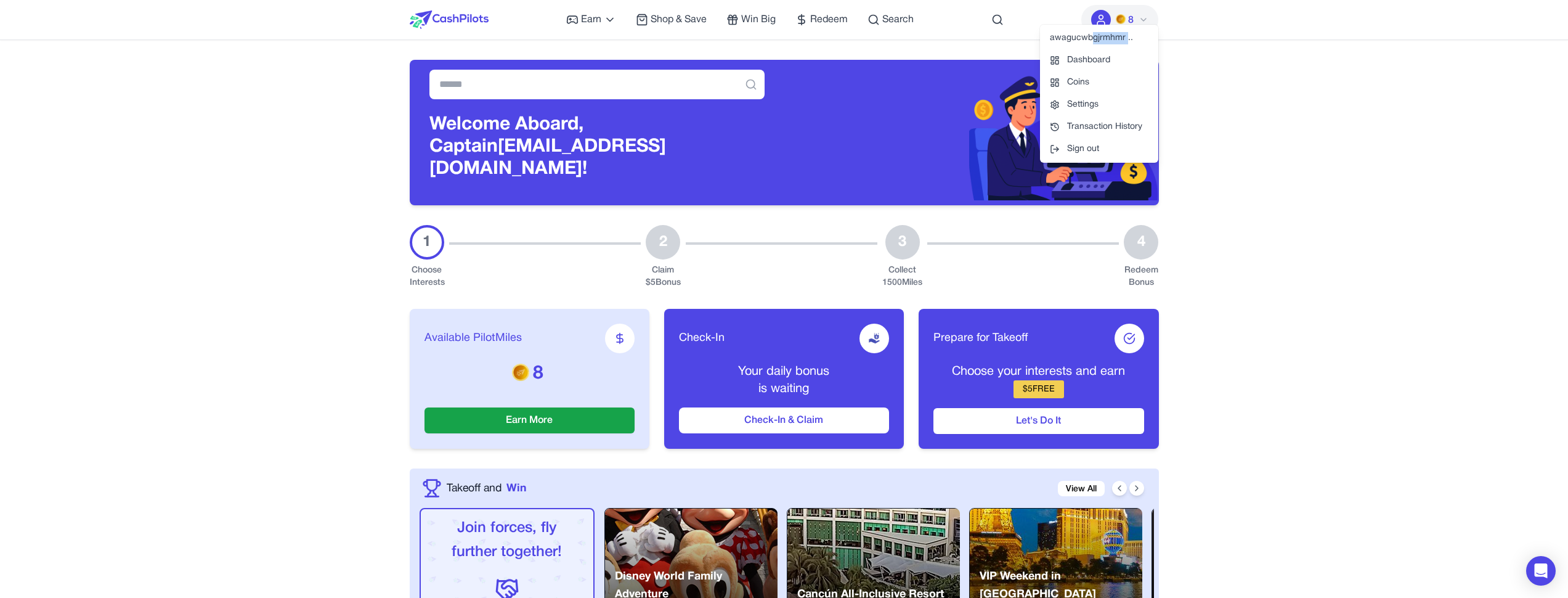
drag, startPoint x: 1127, startPoint y: 41, endPoint x: 1094, endPoint y: 42, distance: 33.0
click at [1094, 42] on div "awagucwbgjrmhmr .." at bounding box center [1099, 38] width 118 height 22
click at [1094, 41] on div "awagucwbgjrmhmr .." at bounding box center [1099, 38] width 118 height 22
drag, startPoint x: 1133, startPoint y: 38, endPoint x: 1067, endPoint y: 32, distance: 66.3
click at [1067, 32] on div "awagucwbgjrmhmr .." at bounding box center [1099, 38] width 118 height 22
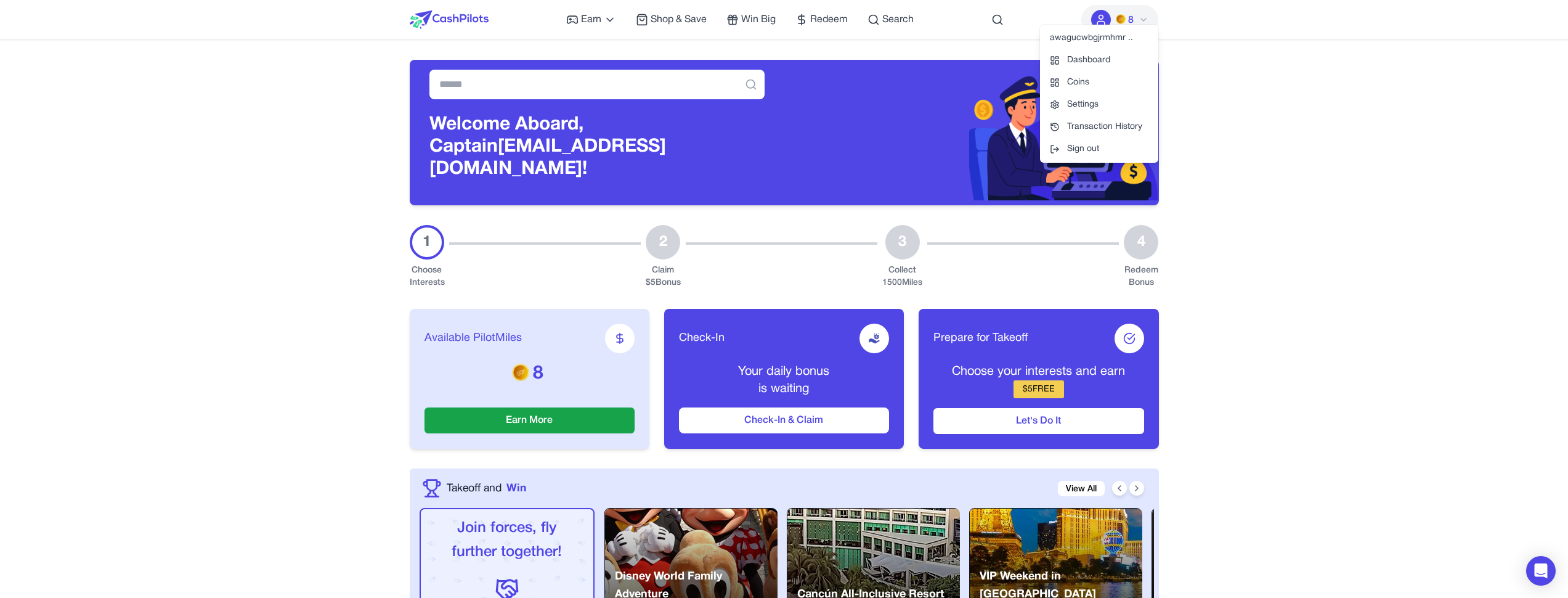
click at [1067, 32] on div "awagucwbgjrmhmr .." at bounding box center [1099, 38] width 118 height 22
click at [1106, 122] on link "Transaction History" at bounding box center [1099, 127] width 118 height 22
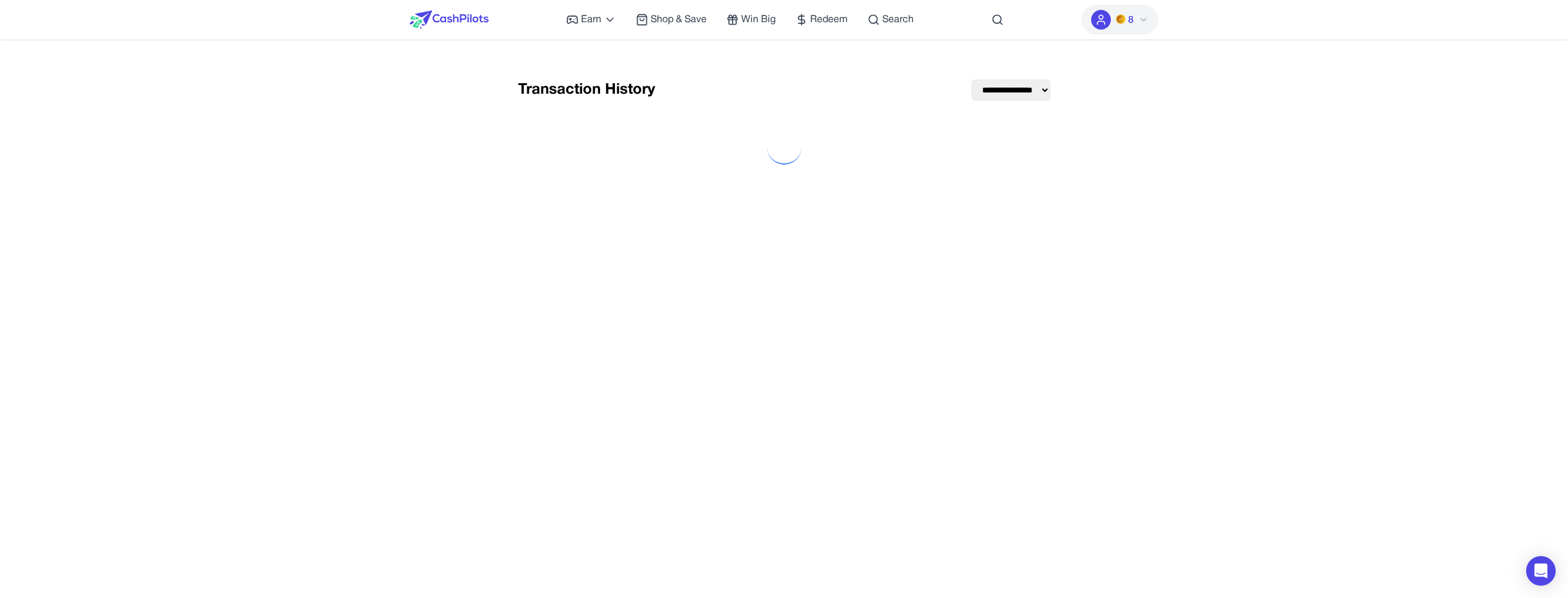
click at [1131, 23] on span "8" at bounding box center [1131, 20] width 5 height 15
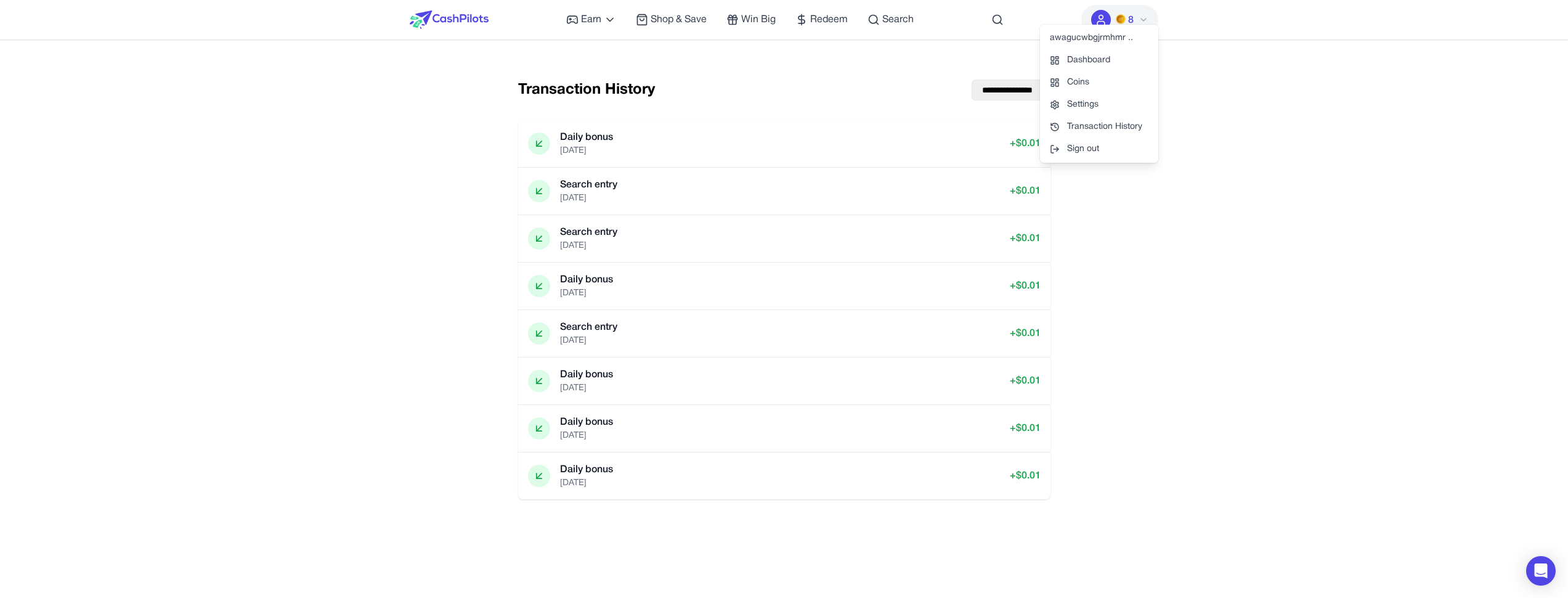
drag, startPoint x: 1136, startPoint y: 57, endPoint x: 1236, endPoint y: 96, distance: 107.3
click at [785, 102] on div "**********" at bounding box center [784, 289] width 552 height 459
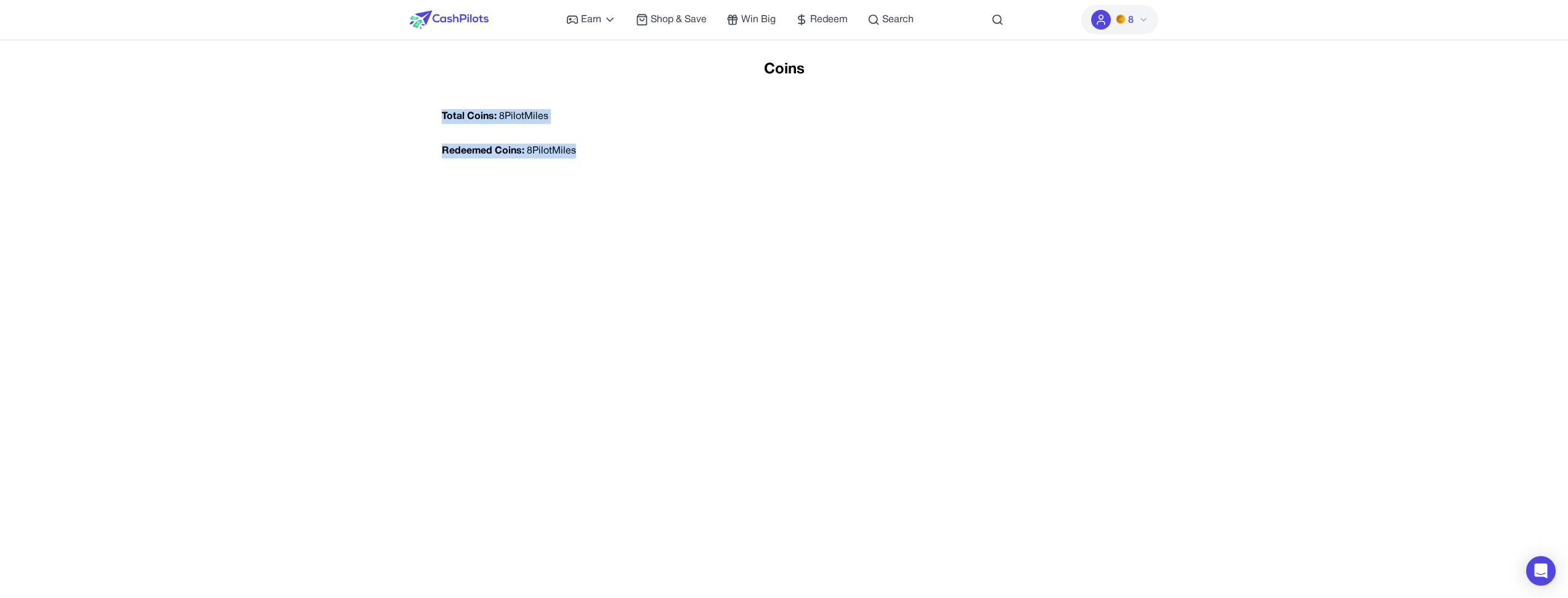
drag, startPoint x: 829, startPoint y: 75, endPoint x: 613, endPoint y: 236, distance: 269.4
click at [613, 236] on div "Coins Total Coins: 8 PilotMiles Redeemed Coins: 8 PilotMiles" at bounding box center [784, 359] width 727 height 598
click at [614, 236] on div "Coins Total Coins: 8 PilotMiles Redeemed Coins: 8 PilotMiles" at bounding box center [784, 359] width 727 height 598
click at [857, 143] on div "Redeemed Coins: 8 PilotMiles" at bounding box center [784, 151] width 705 height 35
